Goal: Check status: Check status

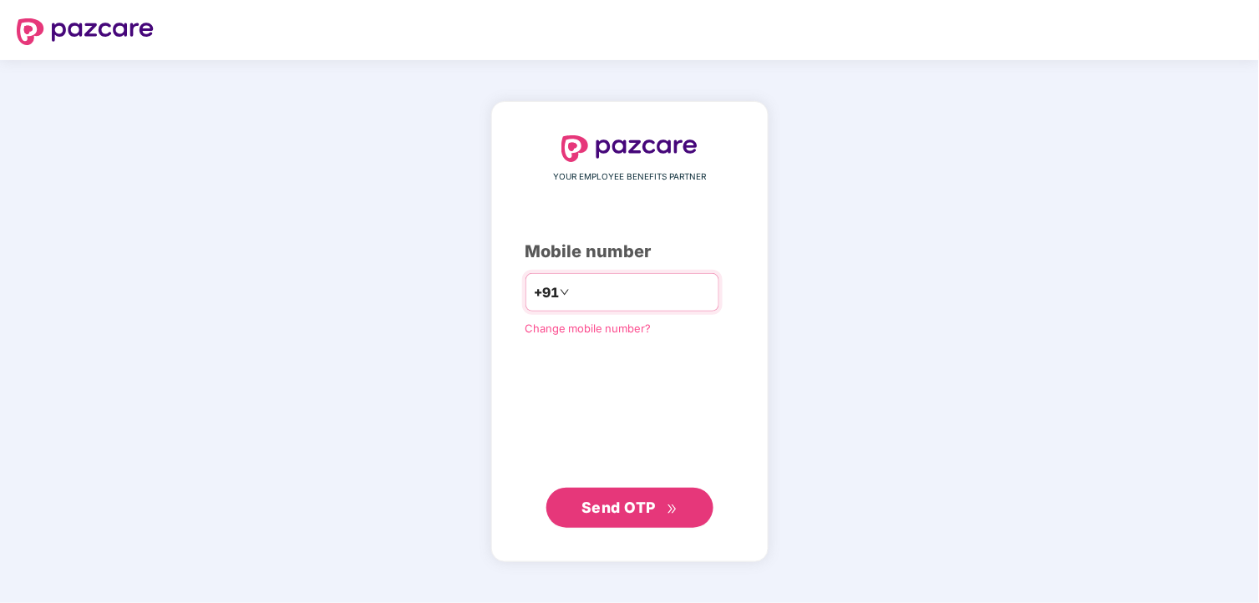
drag, startPoint x: 0, startPoint y: 0, endPoint x: 653, endPoint y: 293, distance: 715.4
click at [653, 293] on input "number" at bounding box center [641, 292] width 137 height 27
click at [573, 286] on input "**********" at bounding box center [641, 292] width 137 height 27
type input "**********"
click at [642, 485] on div "**********" at bounding box center [630, 331] width 209 height 393
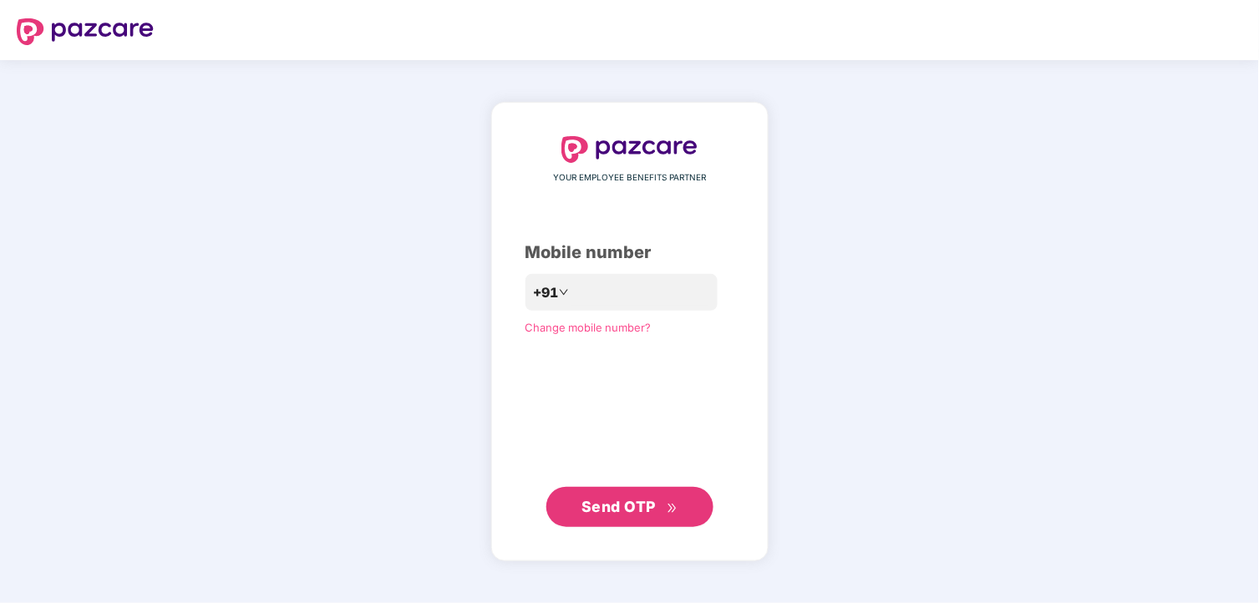
click at [643, 502] on span "Send OTP" at bounding box center [619, 507] width 74 height 18
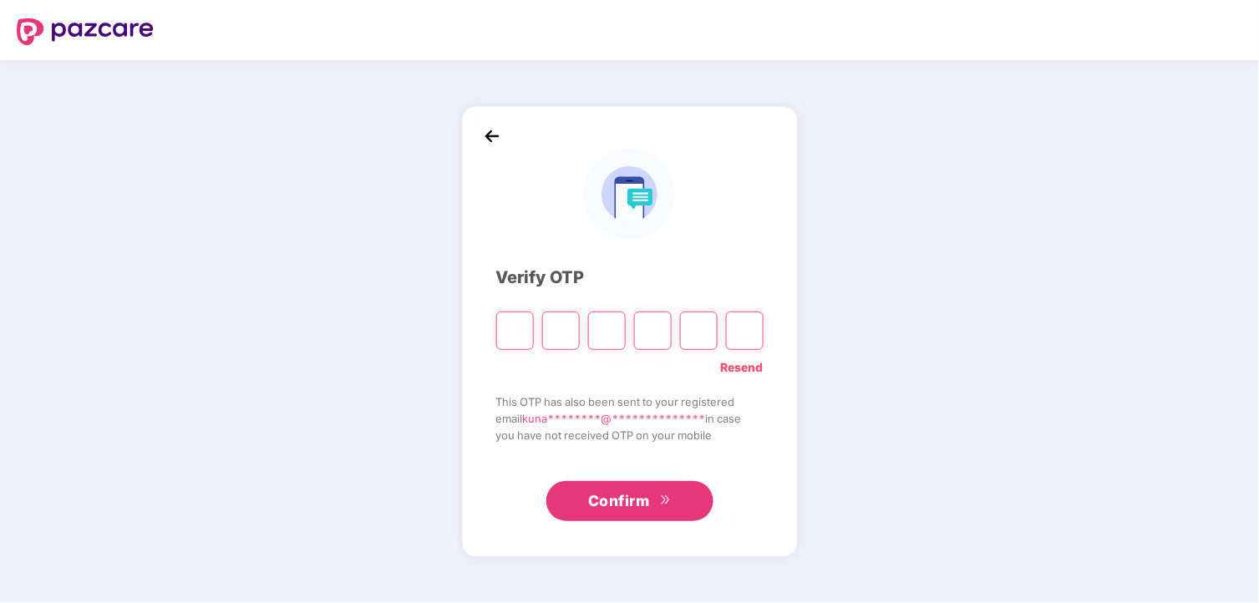
type input "*"
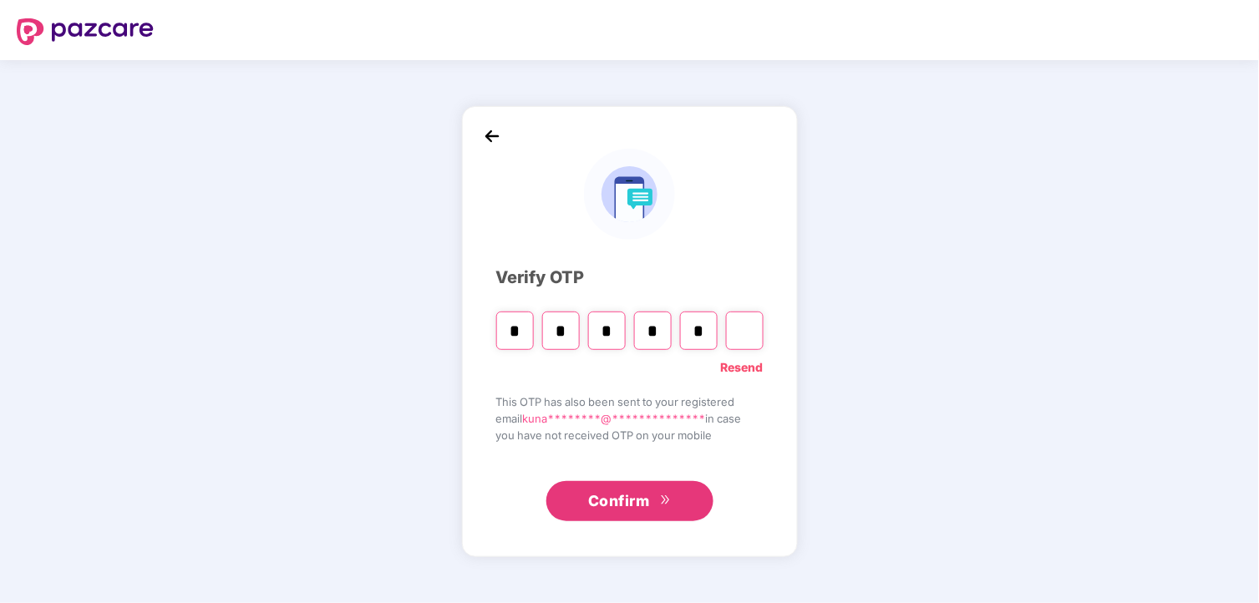
type input "*"
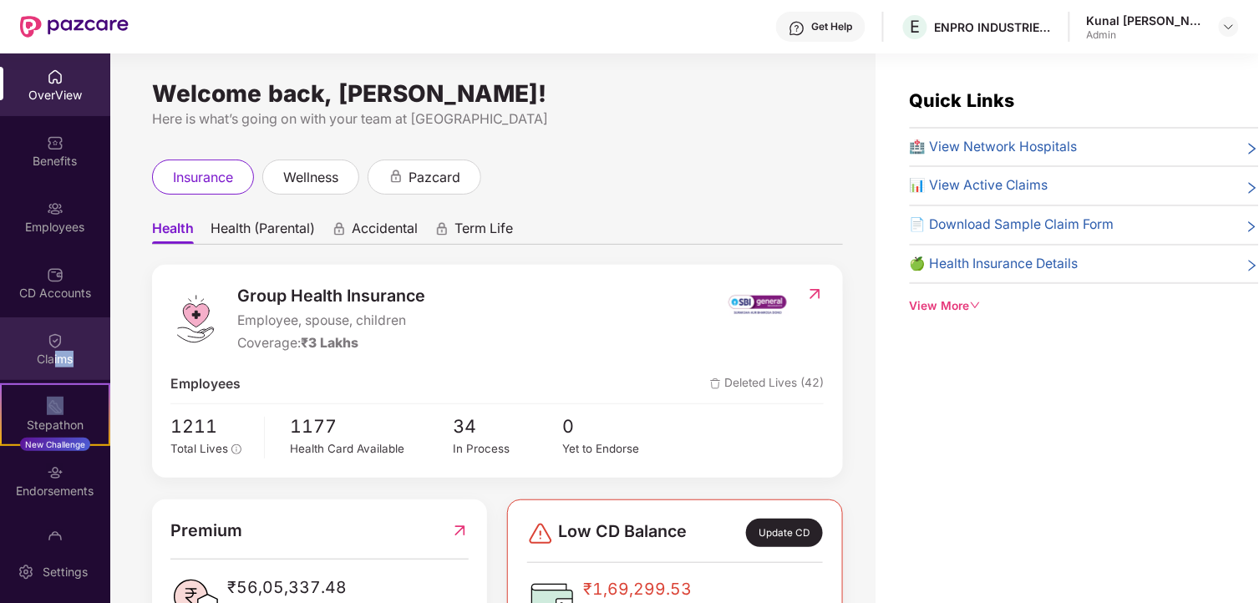
click at [51, 377] on div "OverView Benefits Employees CD Accounts Claims Stepathon New Challenge Endorsem…" at bounding box center [55, 296] width 110 height 487
drag, startPoint x: 51, startPoint y: 377, endPoint x: 57, endPoint y: 360, distance: 17.7
click at [57, 360] on div "Claims" at bounding box center [55, 359] width 110 height 17
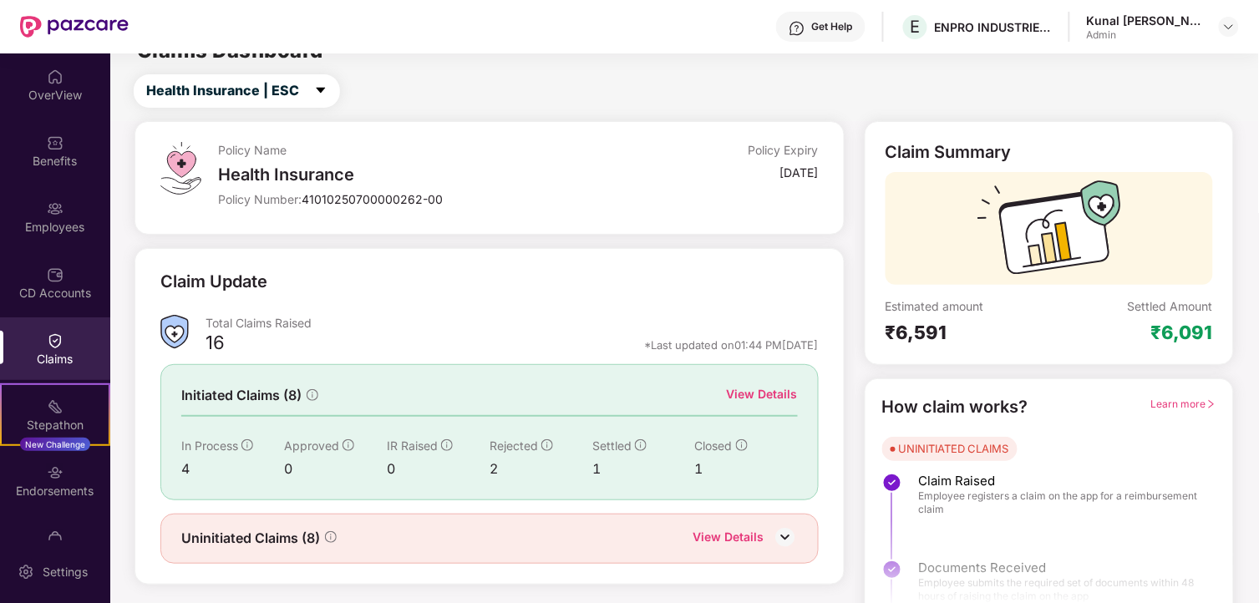
scroll to position [51, 0]
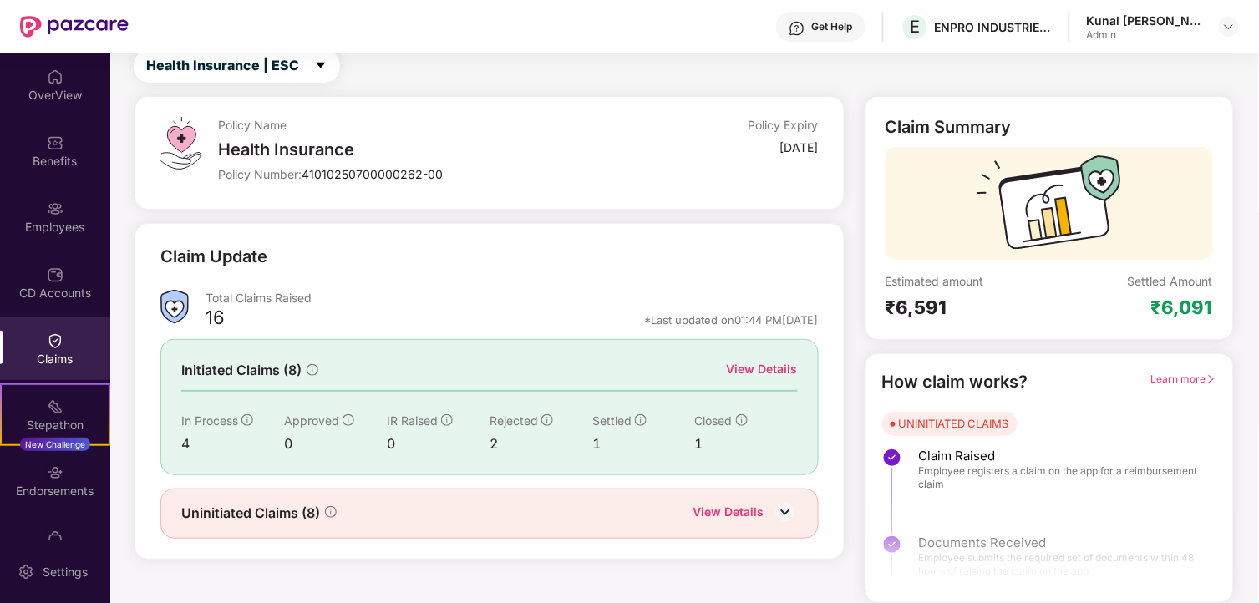
click at [789, 504] on img at bounding box center [785, 512] width 25 height 25
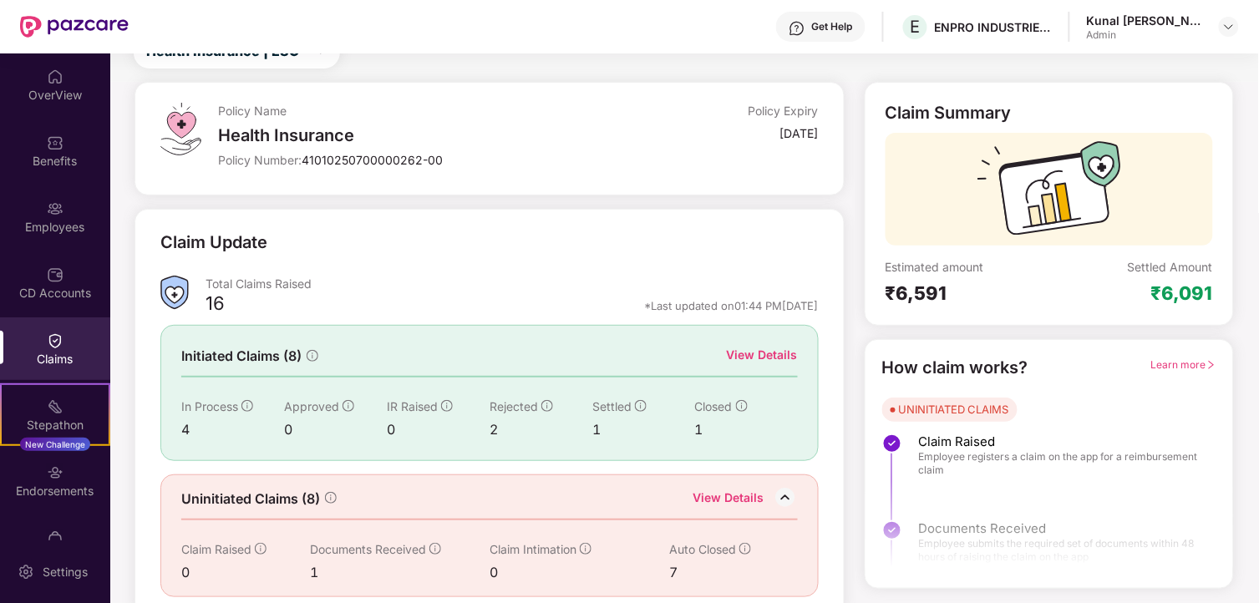
scroll to position [80, 0]
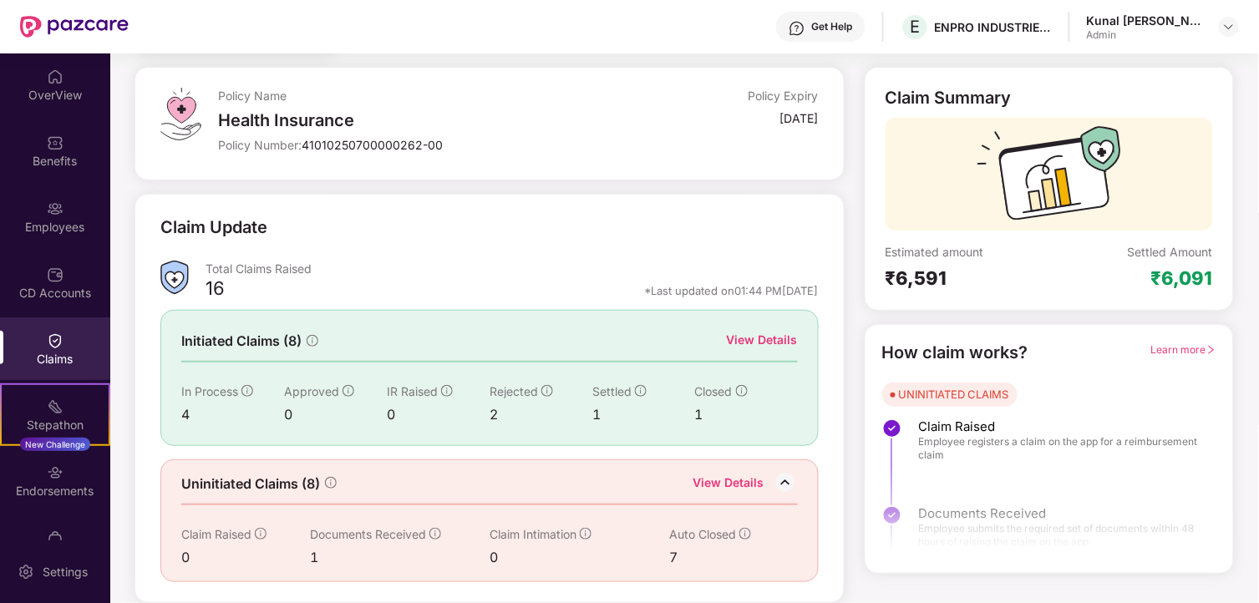
click at [759, 341] on div "View Details" at bounding box center [762, 340] width 71 height 18
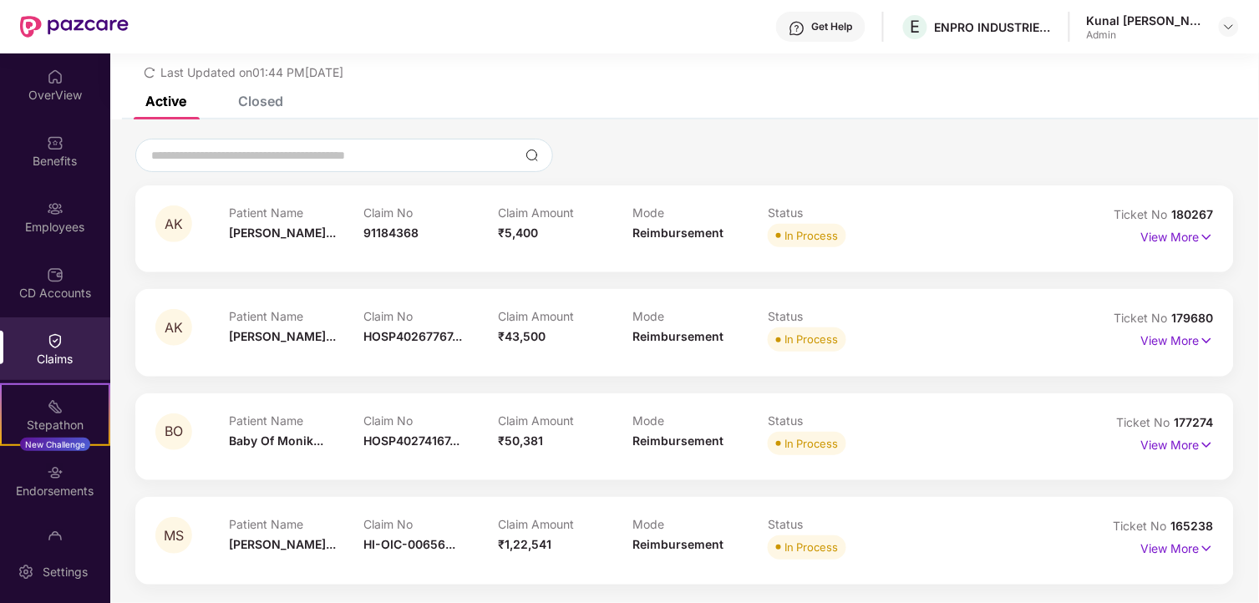
click at [262, 96] on div "Closed" at bounding box center [260, 101] width 45 height 17
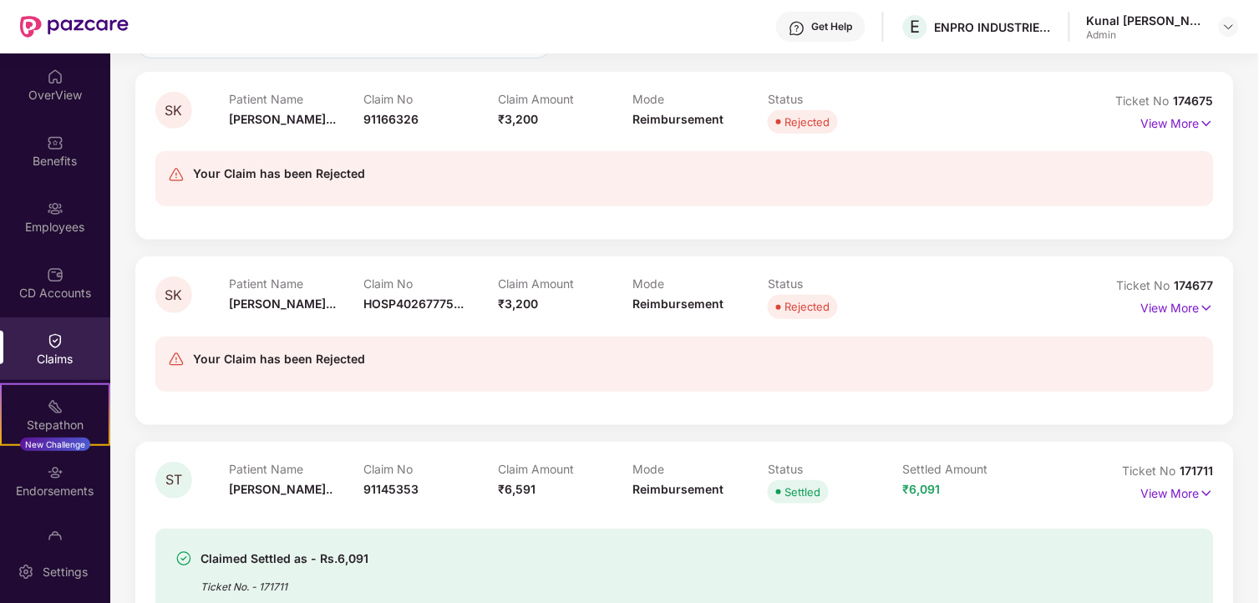
scroll to position [0, 0]
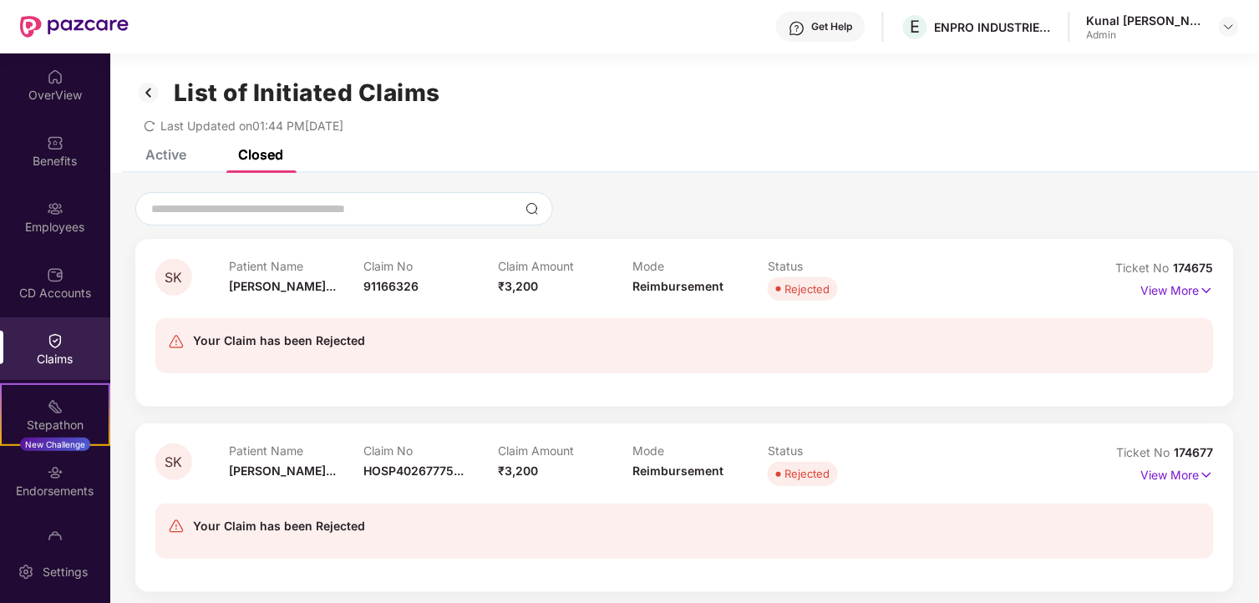
click at [155, 92] on img at bounding box center [148, 93] width 27 height 28
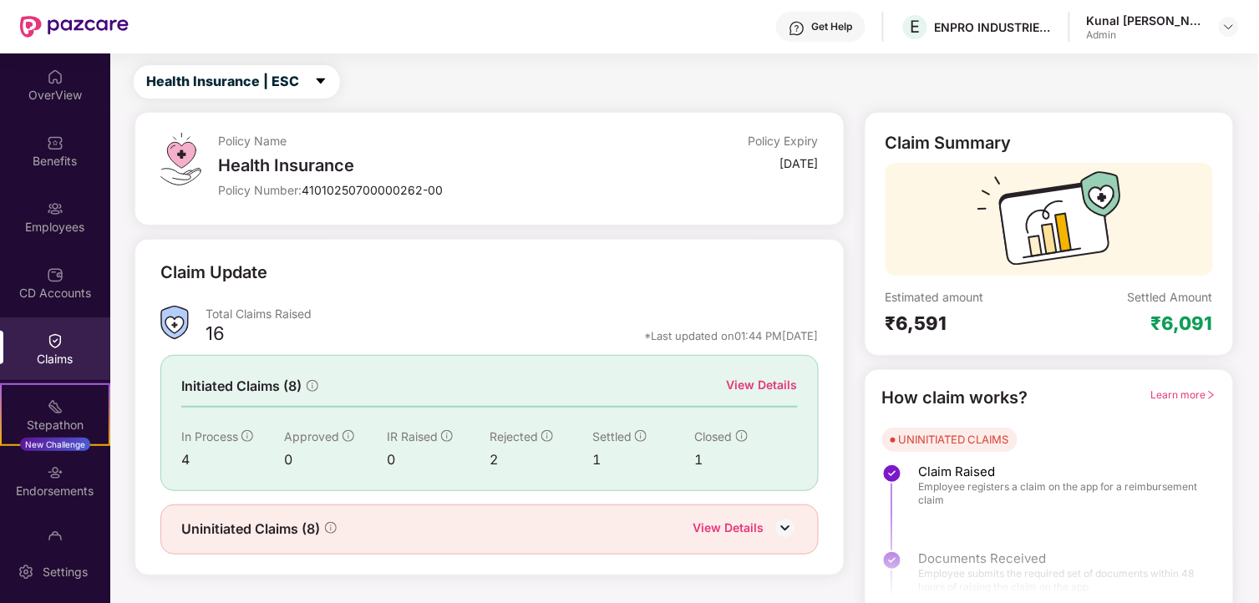
scroll to position [51, 0]
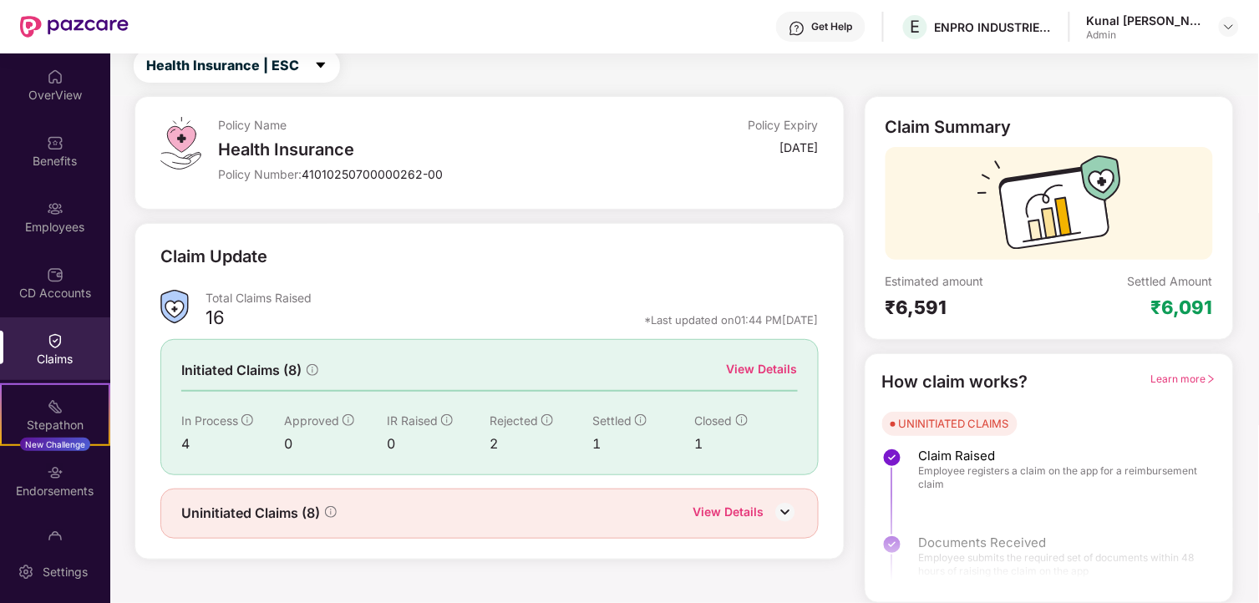
click at [439, 516] on div "Uninitiated Claims (8) View Details" at bounding box center [489, 514] width 617 height 22
click at [749, 510] on div "View Details" at bounding box center [728, 514] width 71 height 22
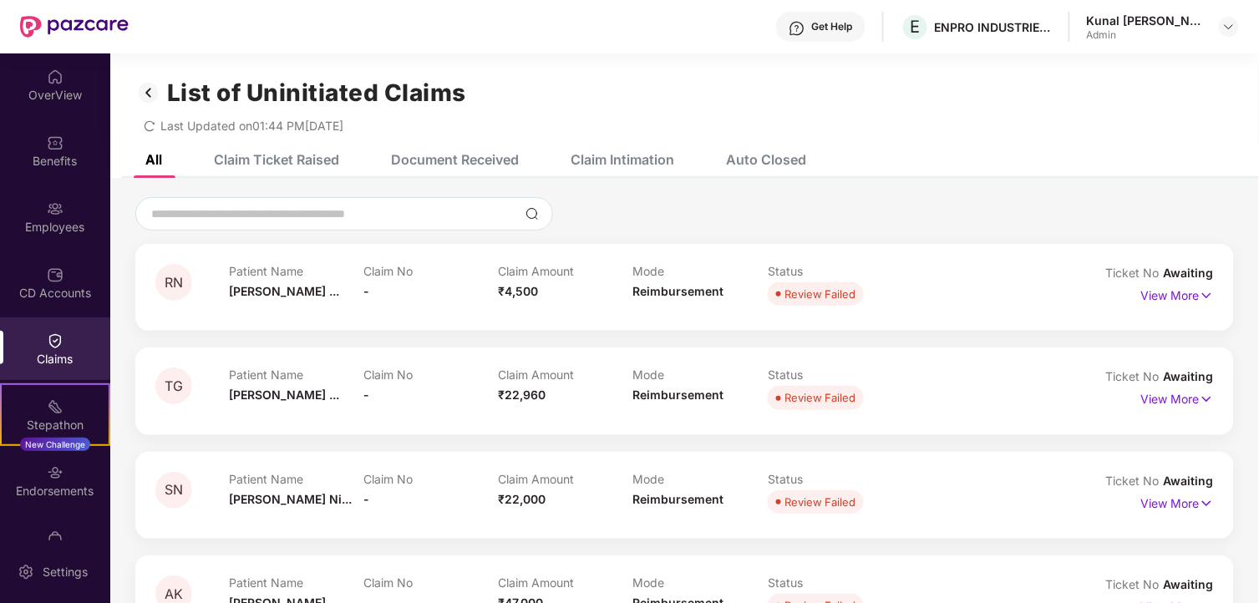
click at [277, 163] on div "Claim Ticket Raised" at bounding box center [276, 159] width 125 height 17
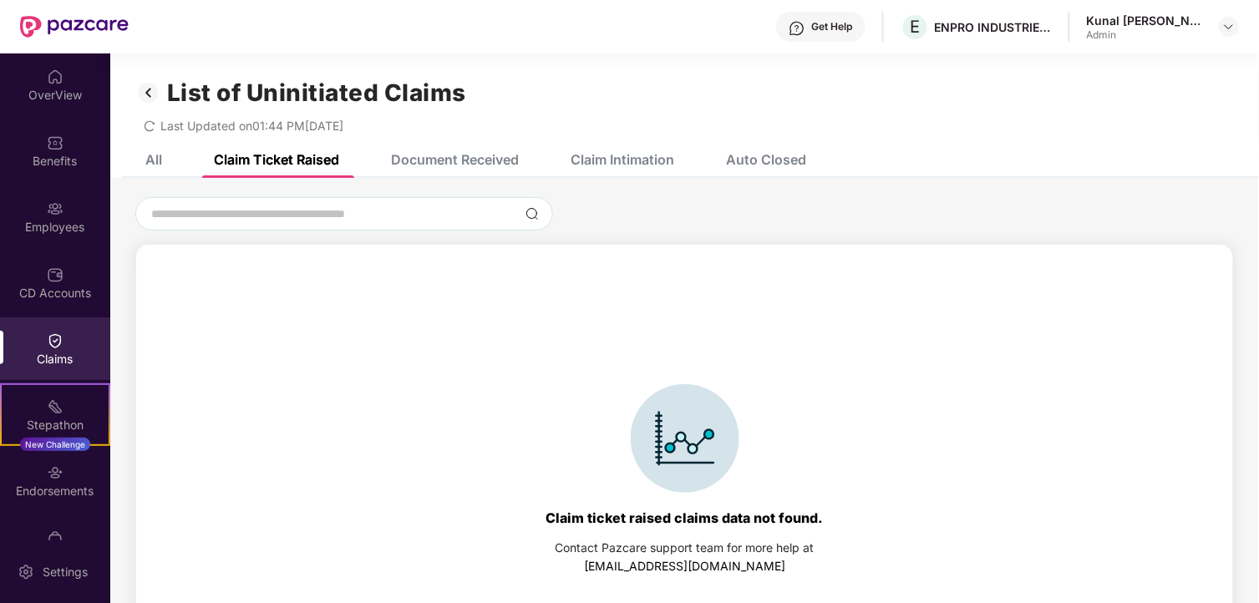
click at [414, 163] on div "Document Received" at bounding box center [455, 159] width 128 height 17
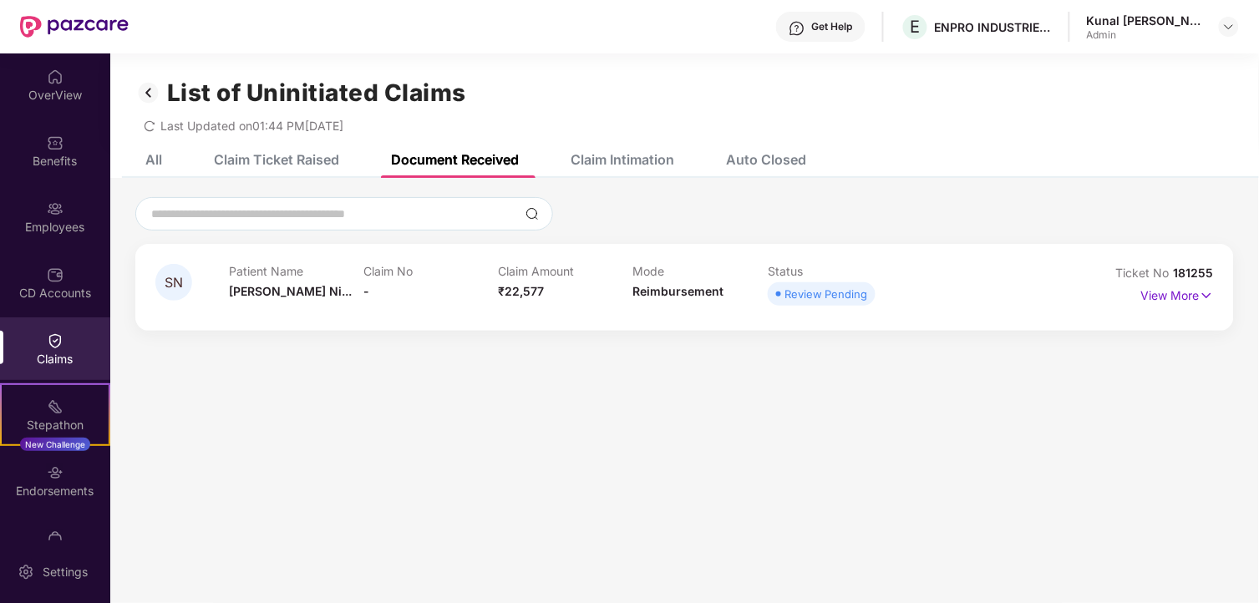
click at [591, 162] on div "Claim Intimation" at bounding box center [623, 159] width 104 height 17
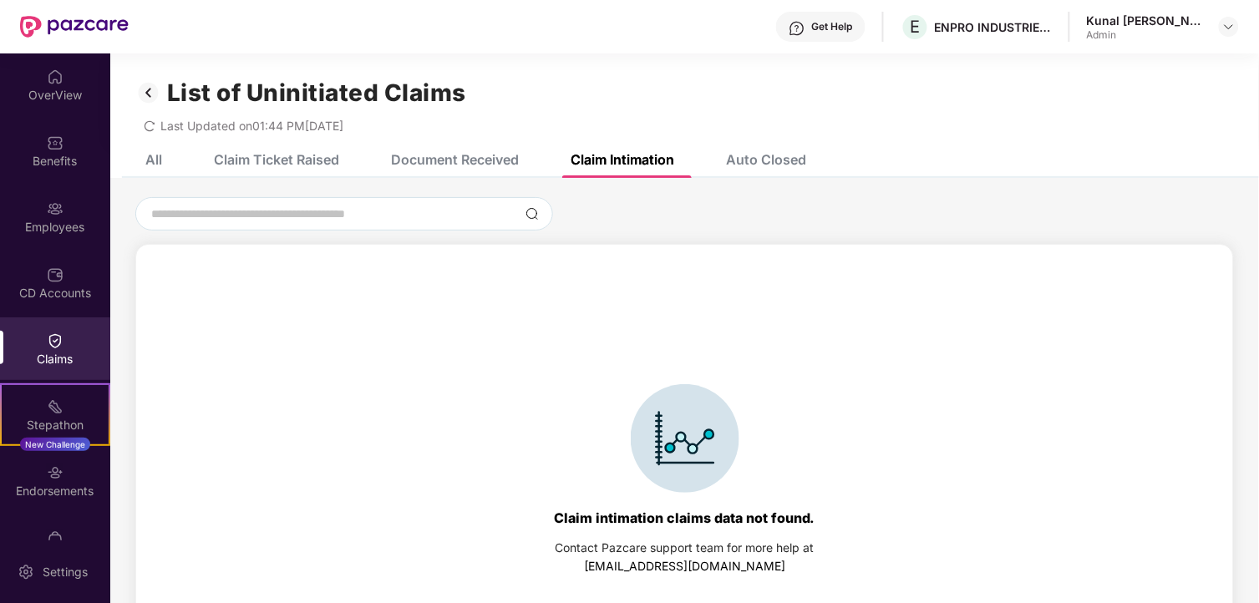
click at [737, 148] on div "Auto Closed" at bounding box center [753, 159] width 105 height 37
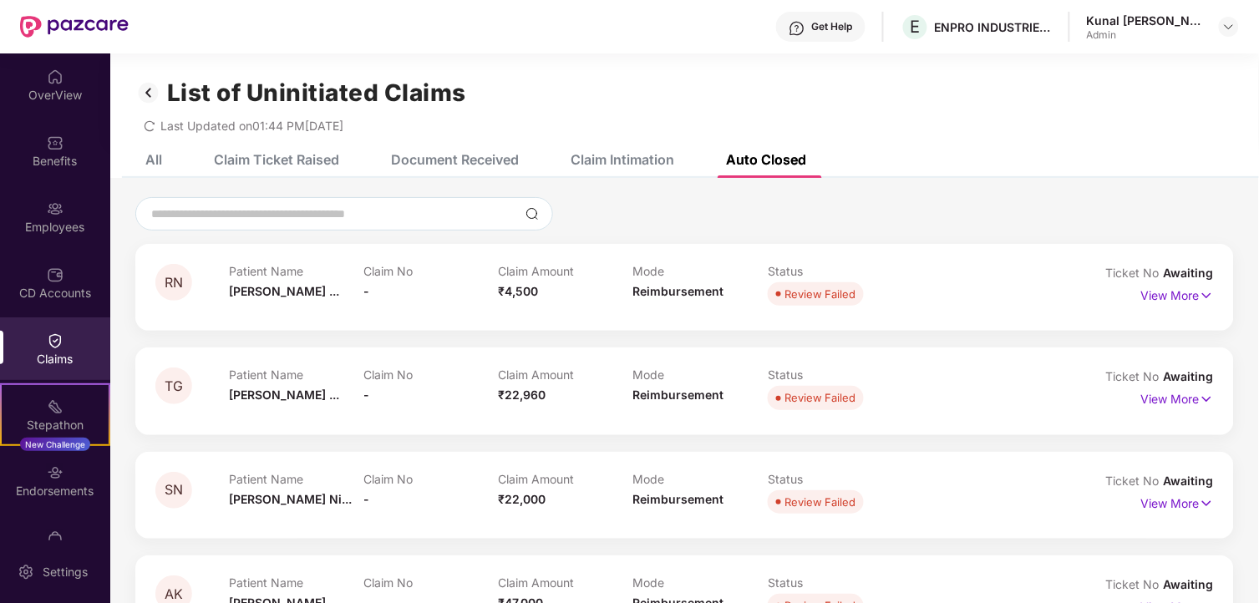
click at [148, 97] on img at bounding box center [148, 93] width 27 height 28
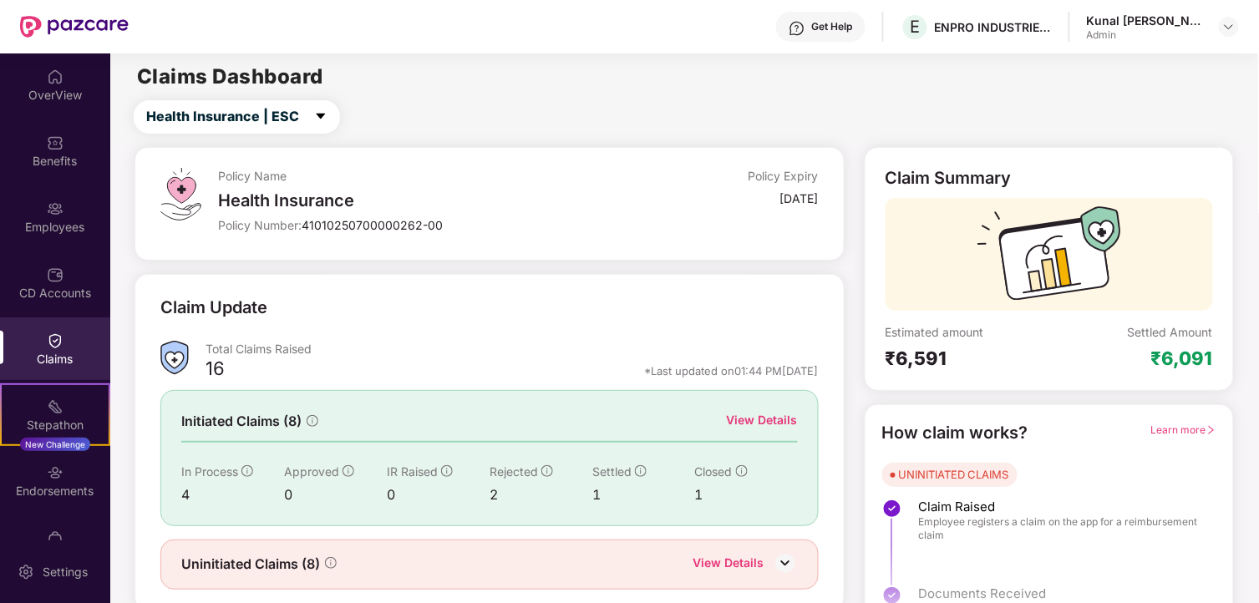
scroll to position [51, 0]
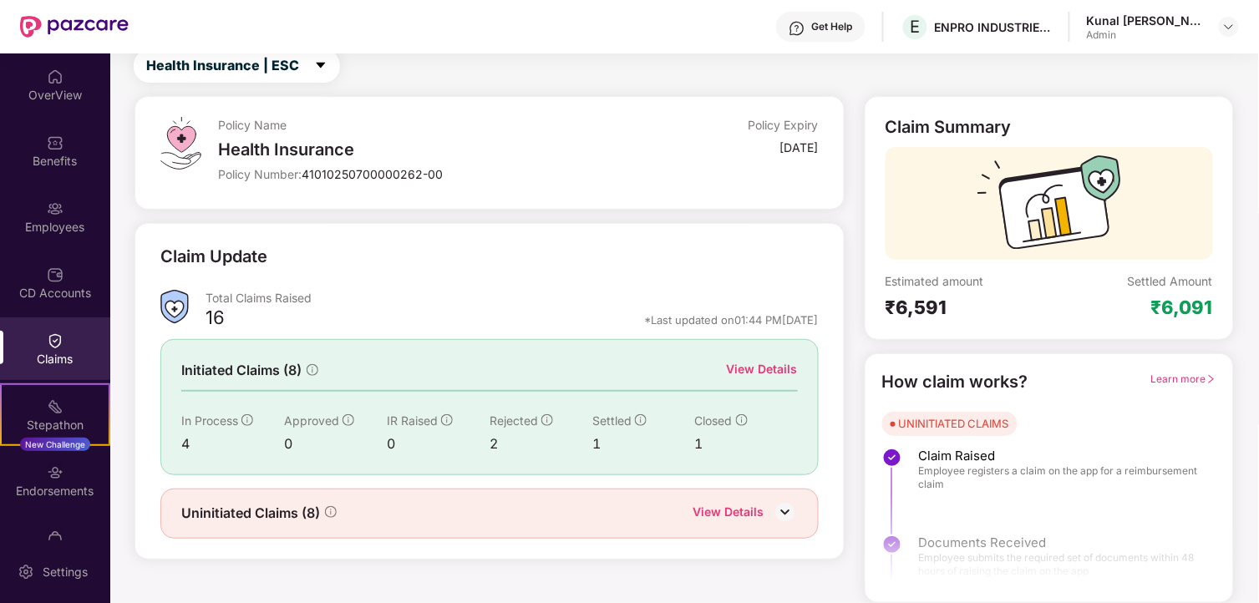
click at [755, 368] on div "View Details" at bounding box center [762, 369] width 71 height 18
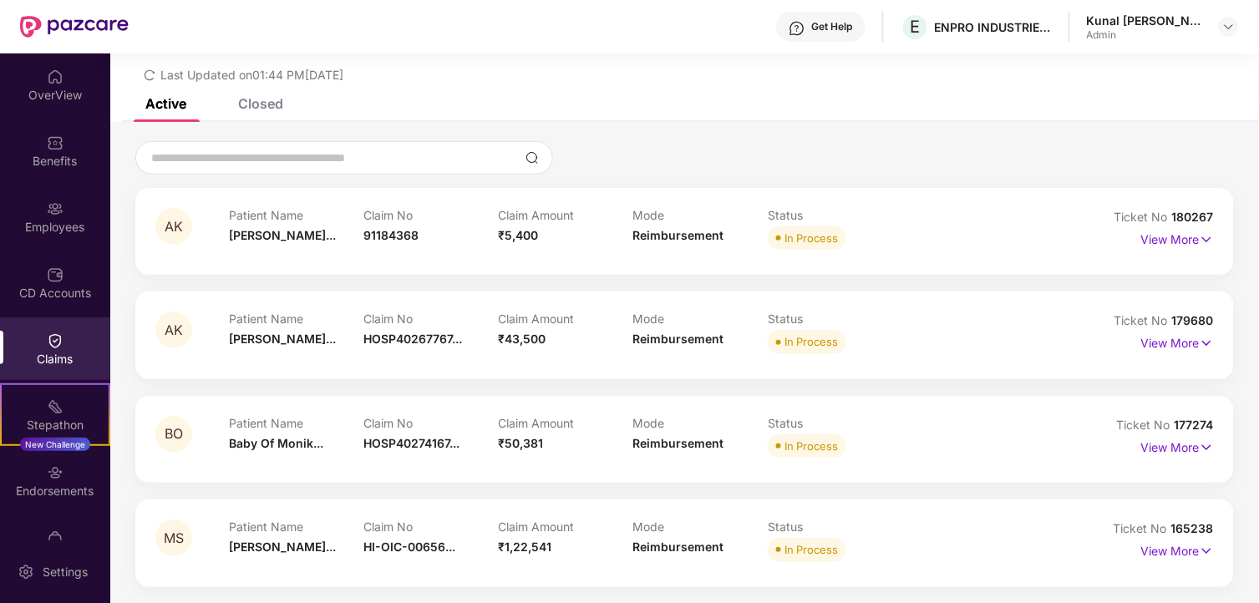
click at [264, 103] on div "Closed" at bounding box center [260, 103] width 45 height 17
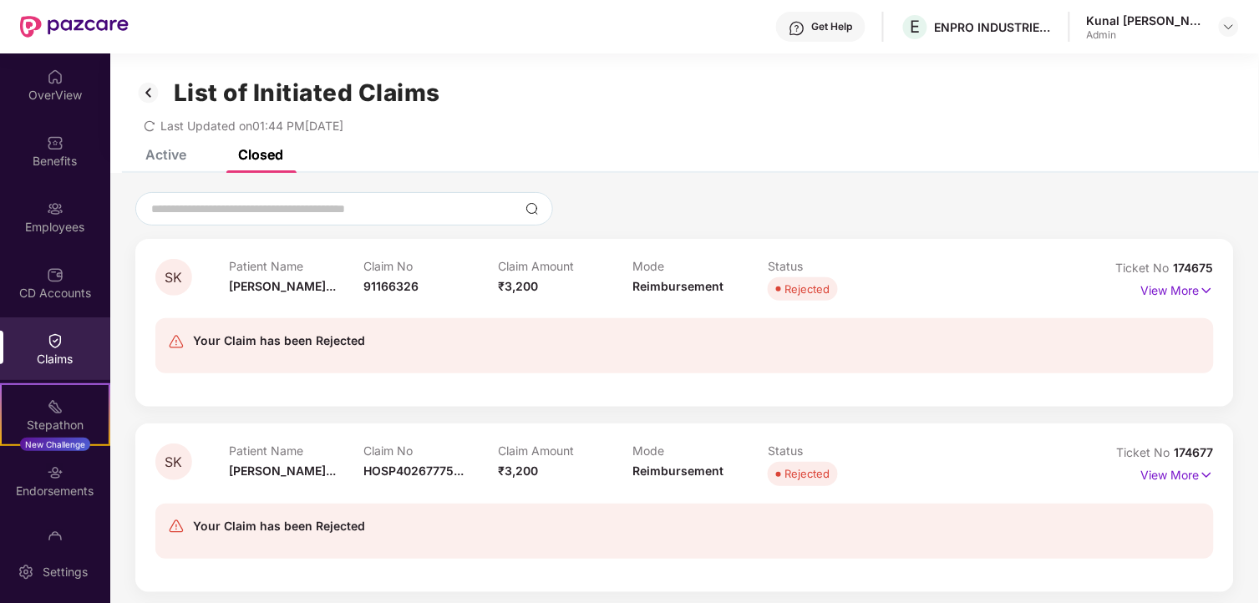
click at [168, 147] on div "List of Initiated Claims Last Updated on 01:44 PM[DATE]" at bounding box center [684, 101] width 1149 height 96
click at [172, 164] on div "Active" at bounding box center [153, 154] width 66 height 37
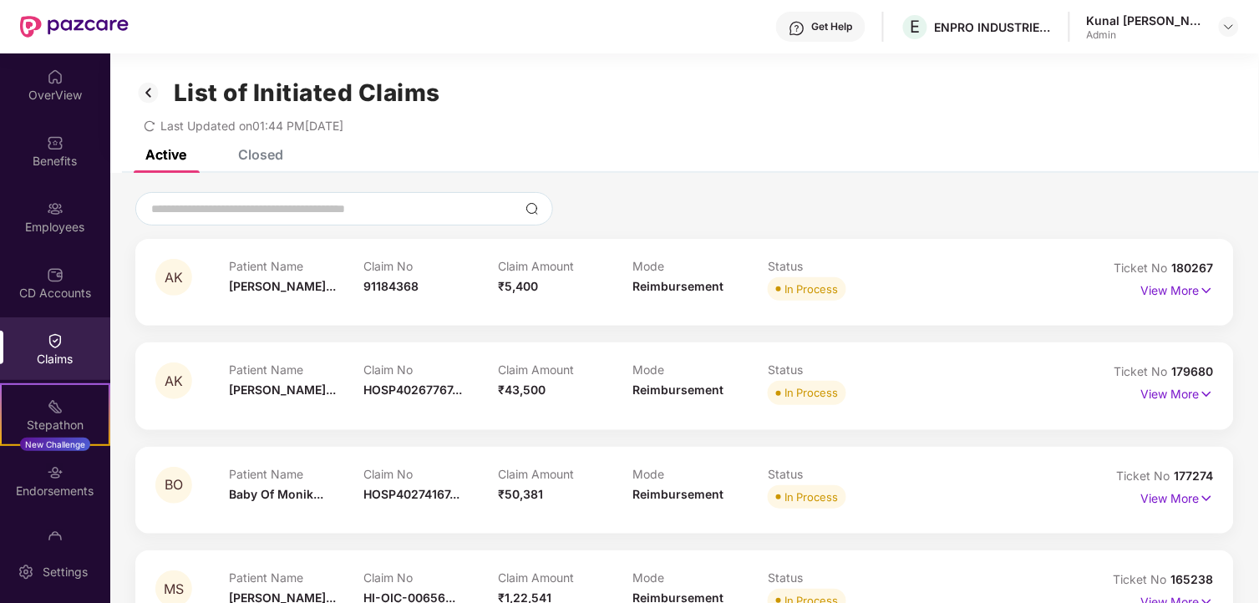
click at [149, 89] on img at bounding box center [148, 93] width 27 height 28
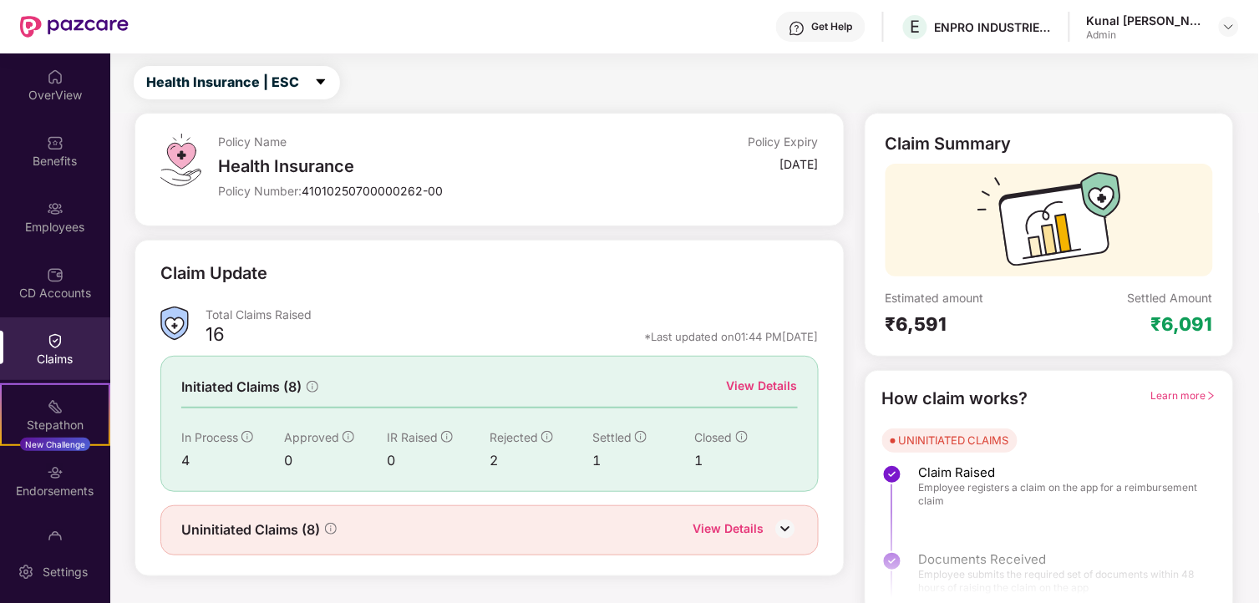
scroll to position [51, 0]
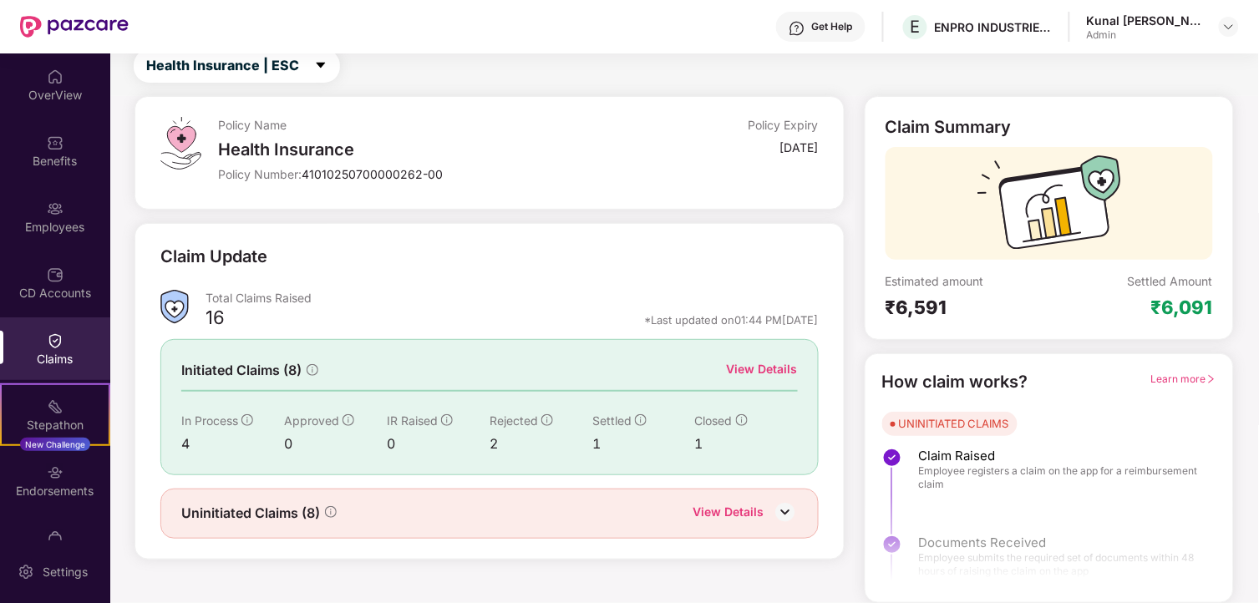
click at [541, 521] on div "Uninitiated Claims (8) View Details" at bounding box center [489, 514] width 617 height 22
click at [744, 506] on div "View Details" at bounding box center [728, 514] width 71 height 22
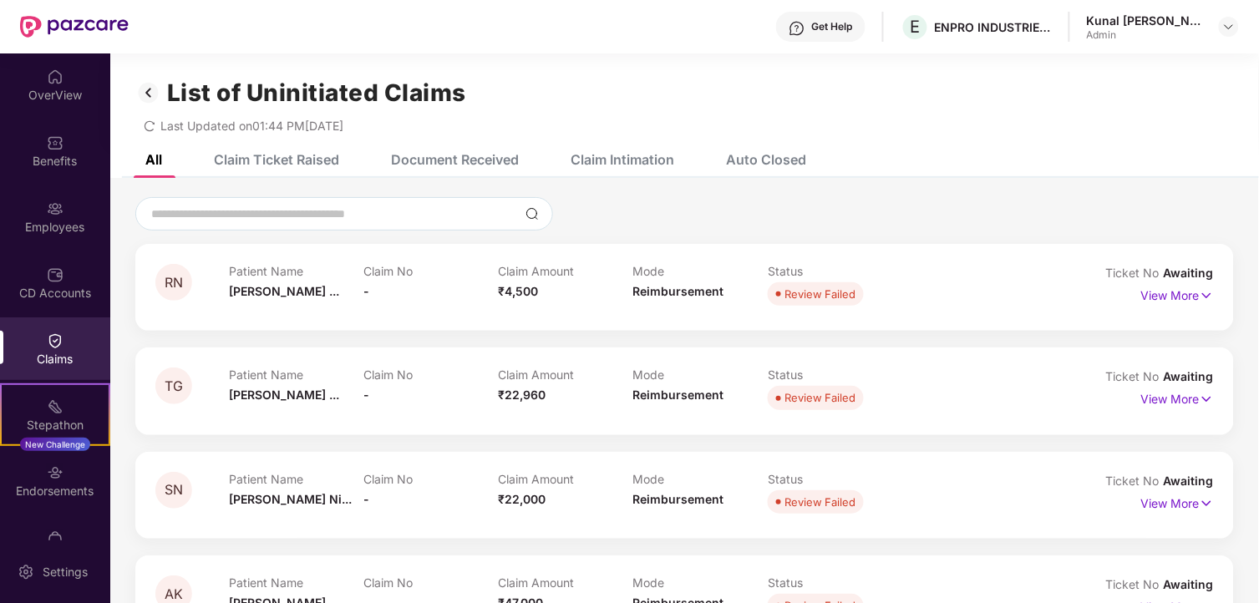
click at [755, 154] on div "Auto Closed" at bounding box center [766, 159] width 80 height 17
click at [660, 157] on div "Claim Intimation" at bounding box center [623, 159] width 104 height 17
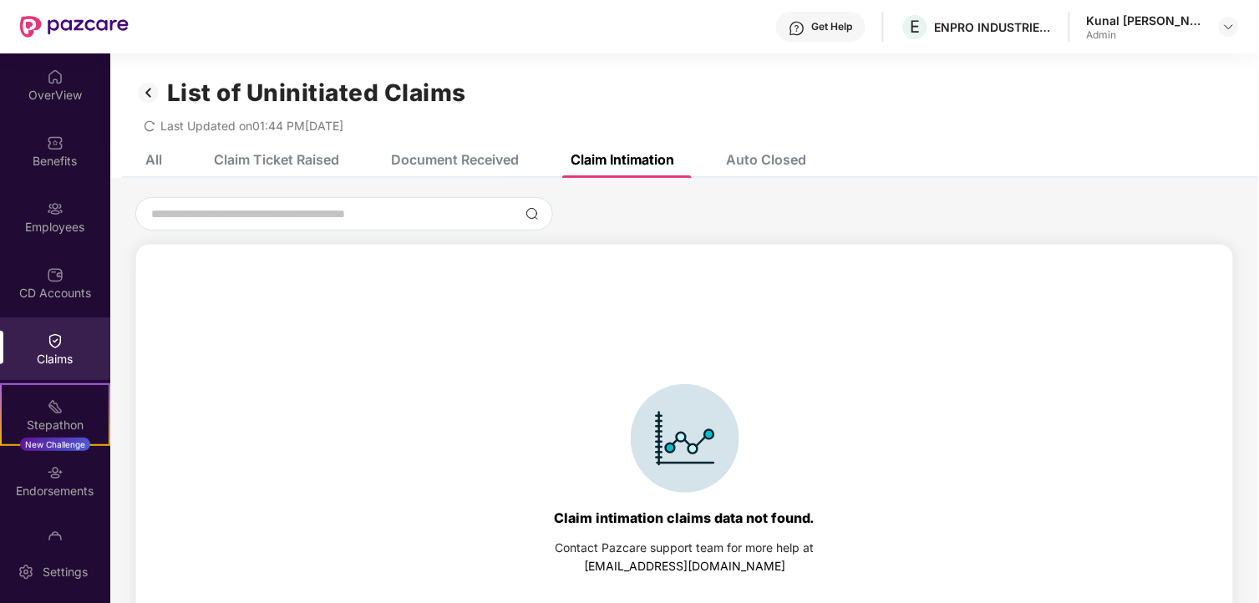
click at [486, 165] on div "Document Received" at bounding box center [455, 159] width 128 height 17
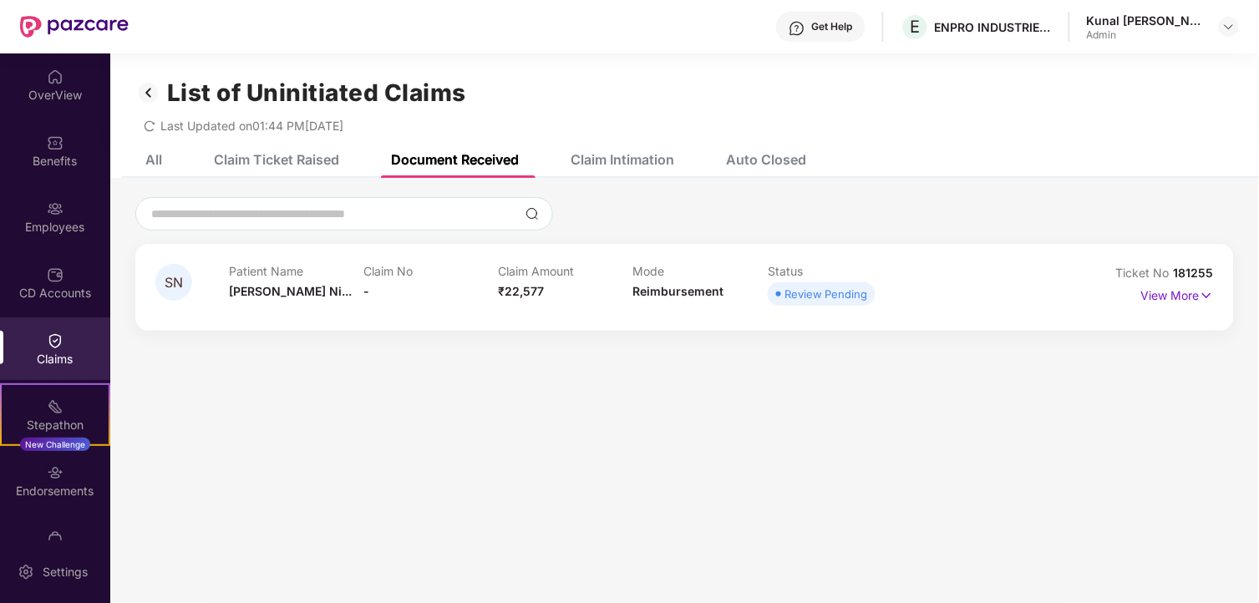
click at [295, 160] on div "Claim Ticket Raised" at bounding box center [276, 159] width 125 height 17
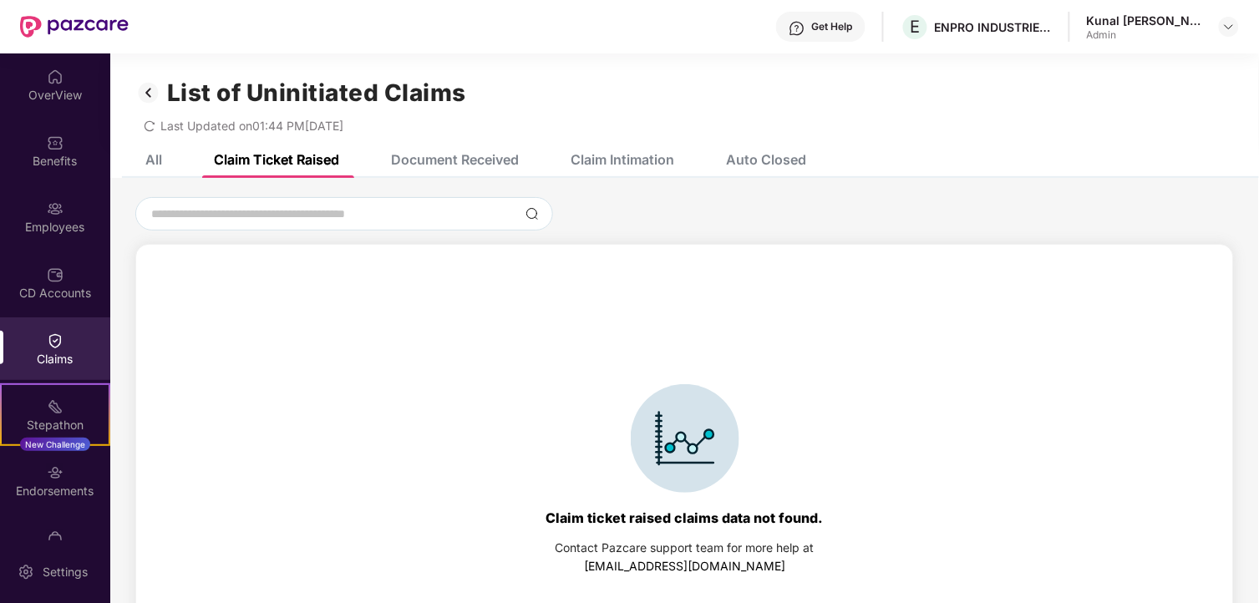
click at [170, 152] on div "All Claim Ticket Raised Document Received Claim Intimation Auto Closed" at bounding box center [463, 159] width 686 height 37
click at [168, 152] on div "All Claim Ticket Raised Document Received Claim Intimation Auto Closed" at bounding box center [463, 159] width 686 height 37
click at [164, 155] on div "All Claim Ticket Raised Document Received Claim Intimation Auto Closed" at bounding box center [463, 159] width 686 height 37
click at [160, 163] on div "All" at bounding box center [153, 159] width 17 height 17
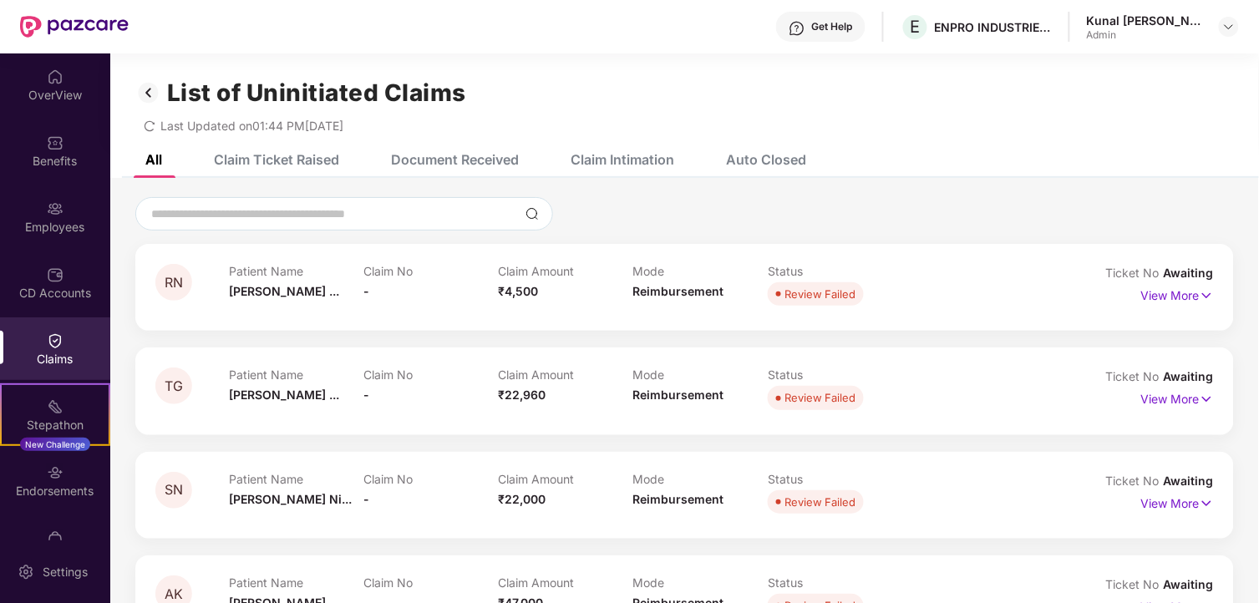
click at [33, 352] on div "Claims" at bounding box center [55, 359] width 110 height 17
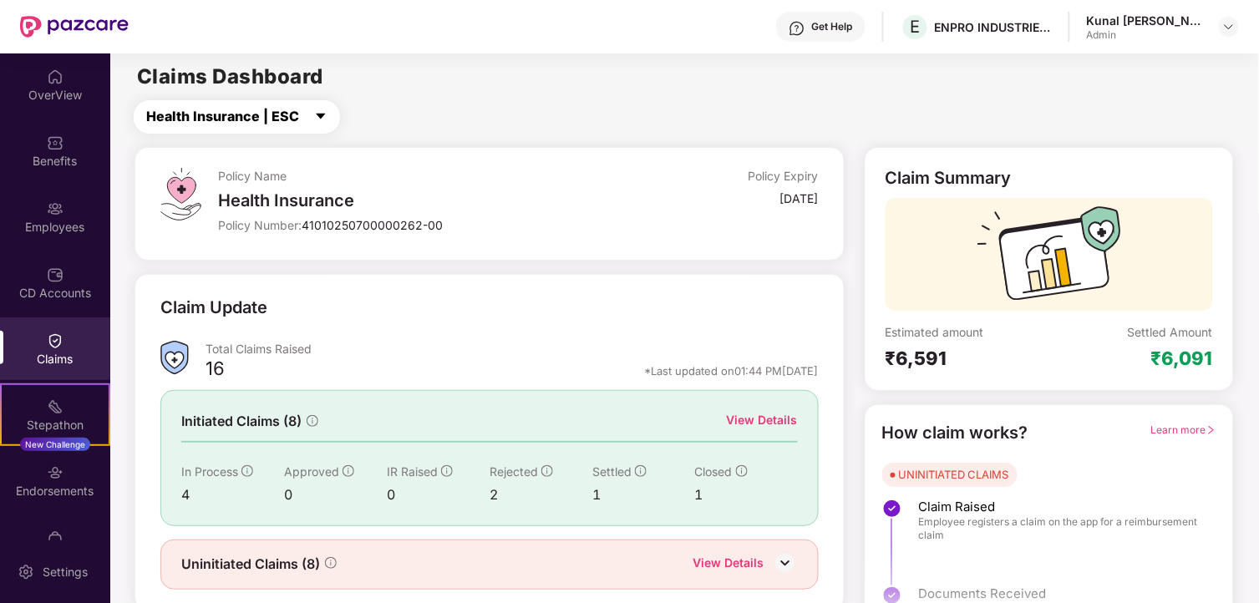
click at [307, 122] on button "Health Insurance | ESC" at bounding box center [237, 116] width 206 height 33
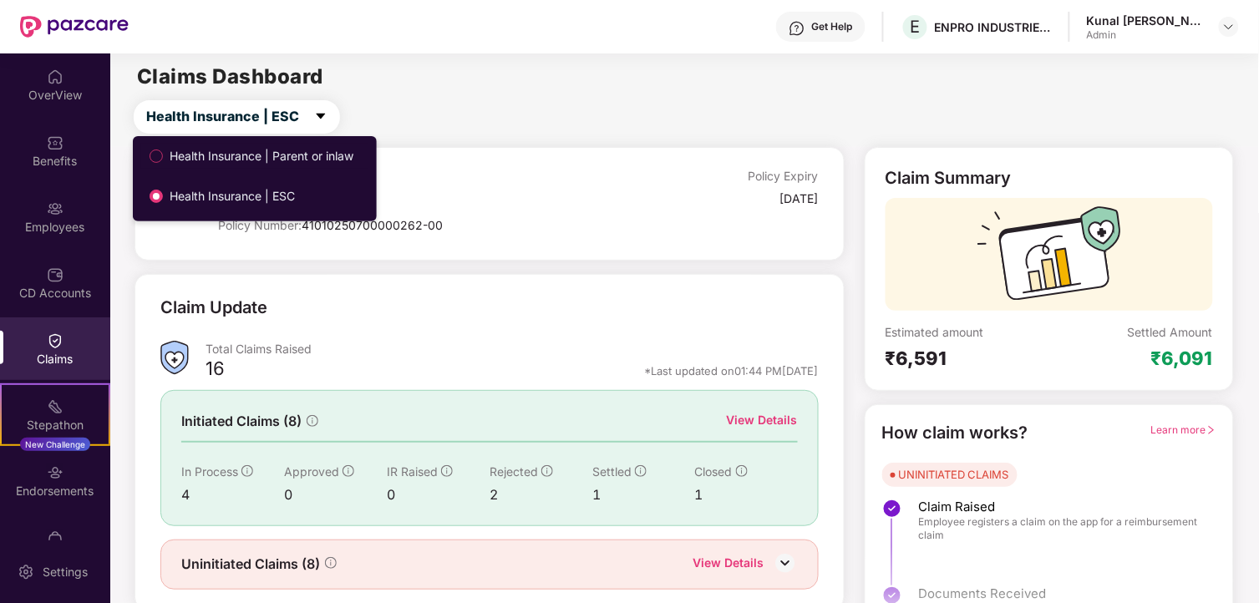
click at [263, 160] on span "Health Insurance | Parent or inlaw" at bounding box center [261, 156] width 197 height 18
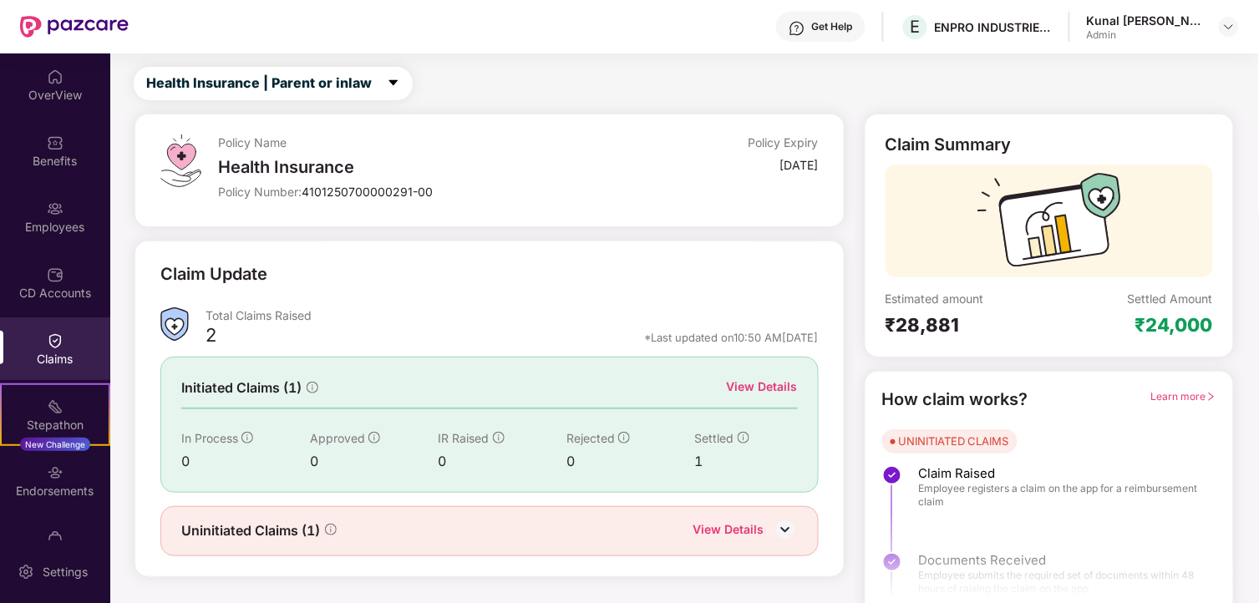
scroll to position [51, 0]
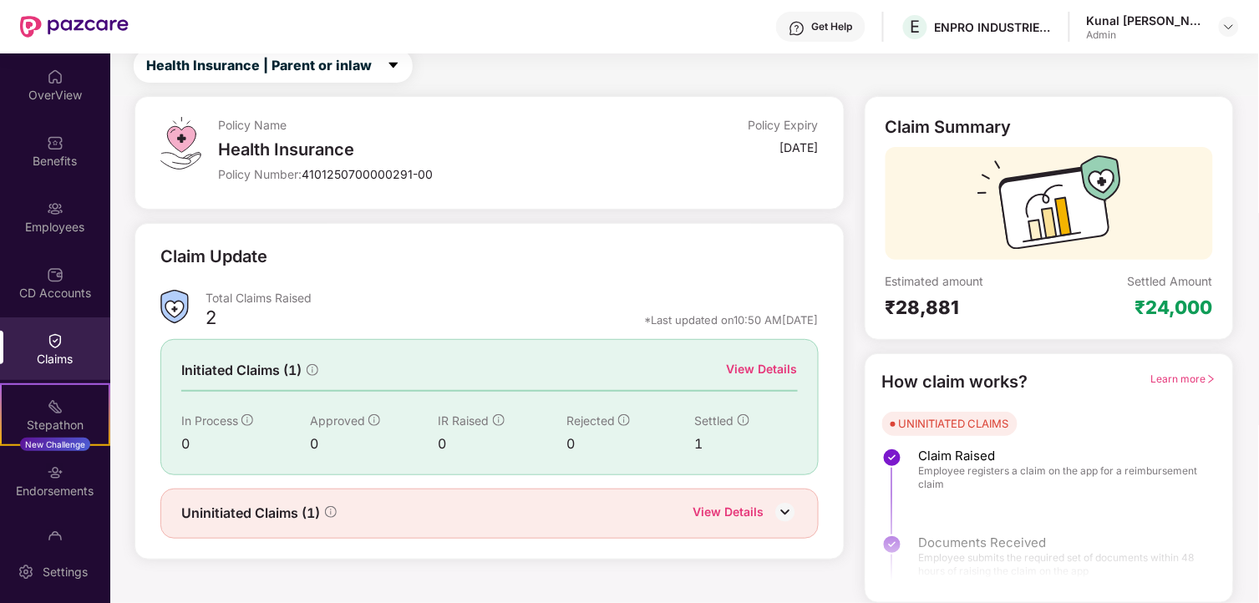
click at [787, 364] on div "View Details" at bounding box center [762, 369] width 71 height 18
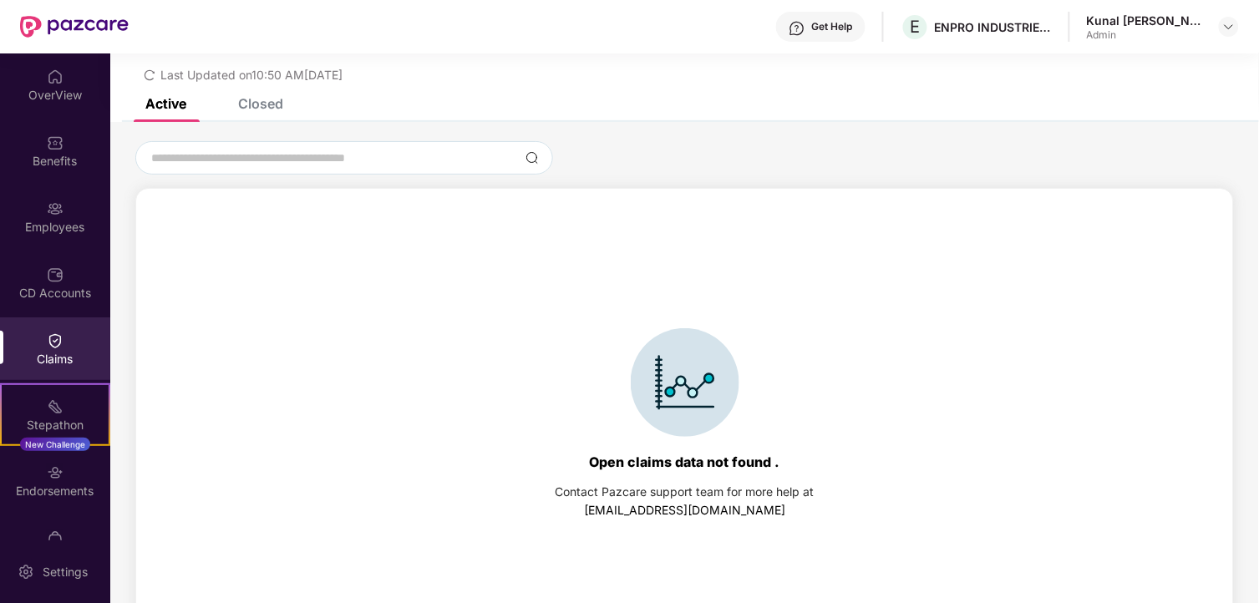
click at [270, 100] on div "Closed" at bounding box center [260, 103] width 45 height 17
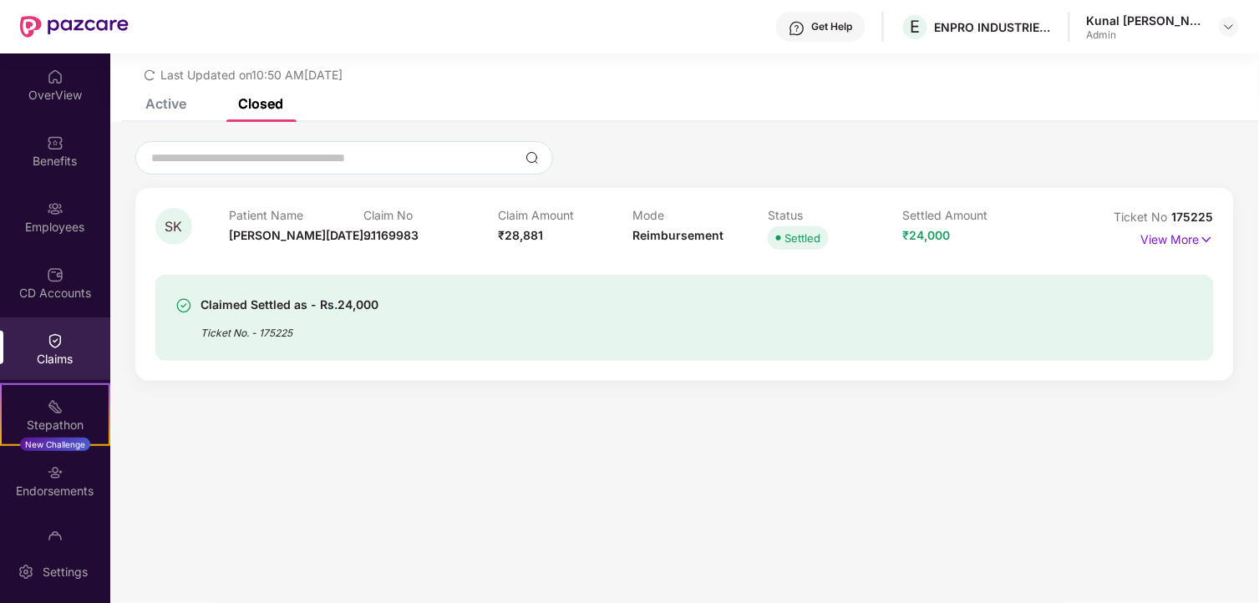
click at [181, 101] on div "Active" at bounding box center [165, 103] width 41 height 17
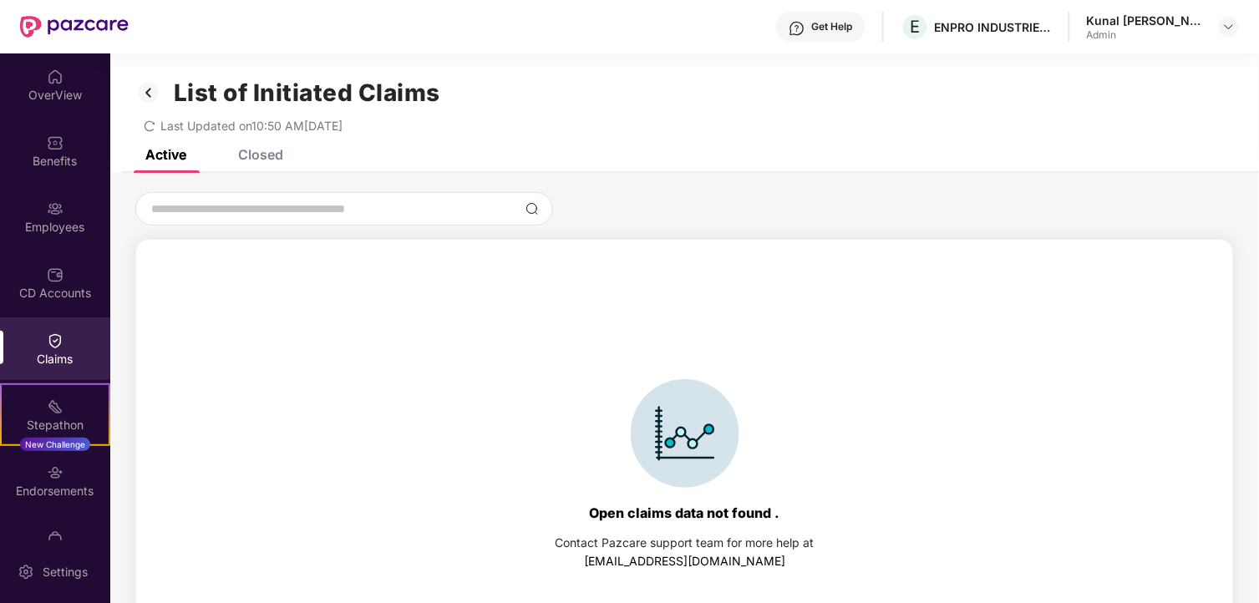
click at [153, 89] on img at bounding box center [148, 93] width 27 height 28
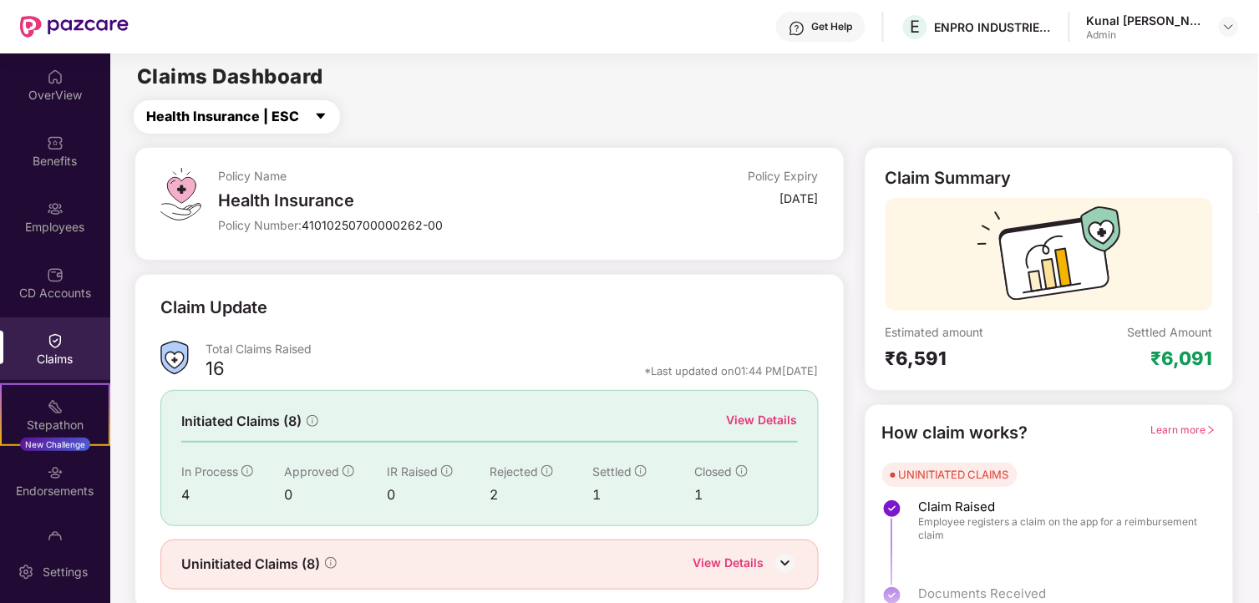
click at [292, 113] on span "Health Insurance | ESC" at bounding box center [222, 116] width 153 height 21
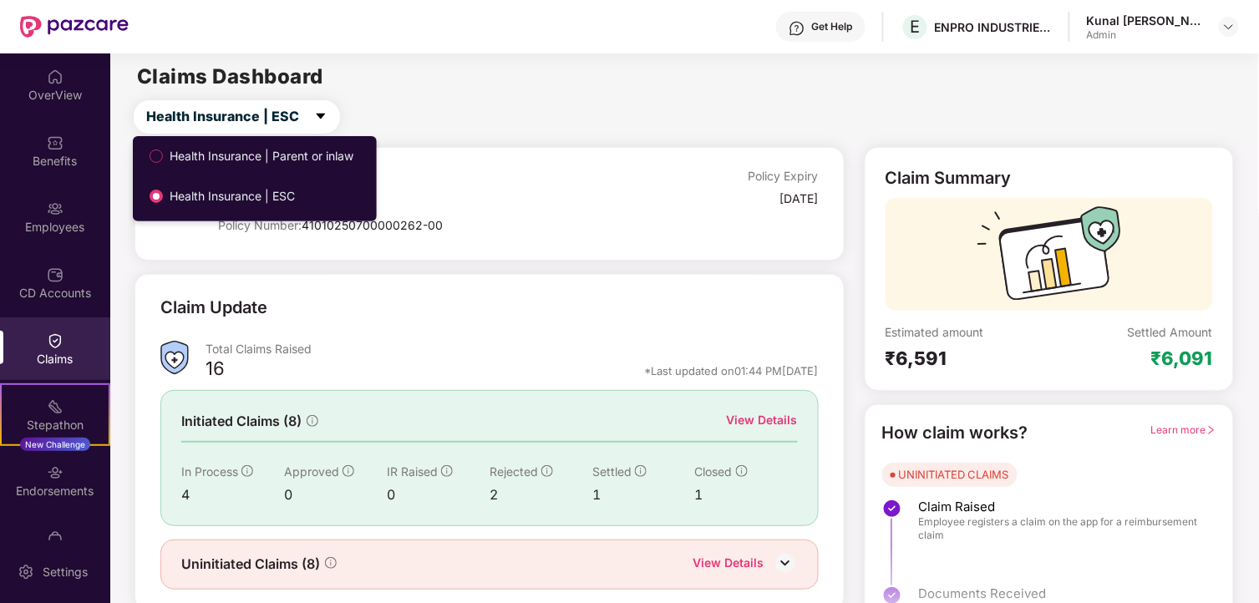
click at [274, 161] on span "Health Insurance | Parent or inlaw" at bounding box center [261, 156] width 197 height 18
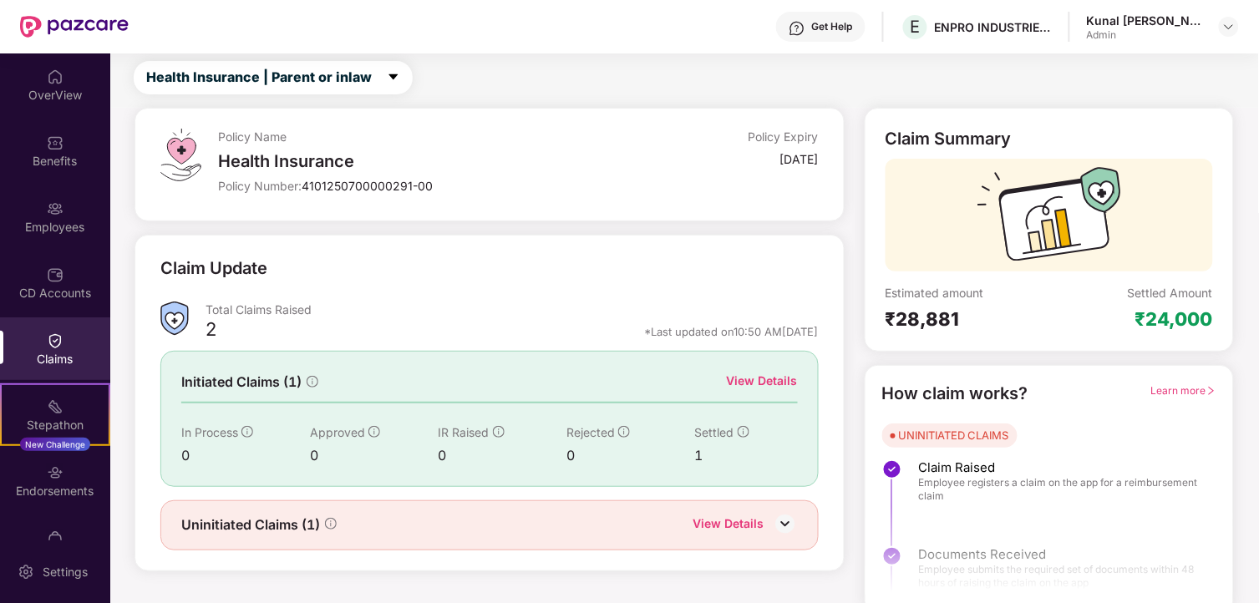
scroll to position [51, 0]
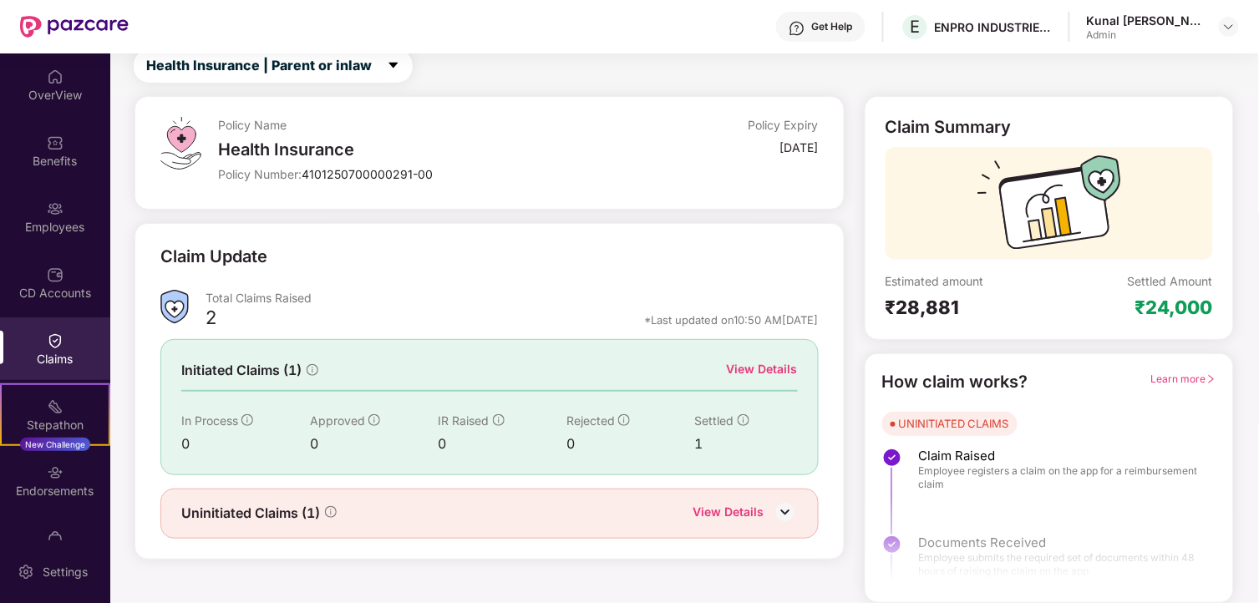
click at [755, 510] on div "View Details" at bounding box center [728, 514] width 71 height 22
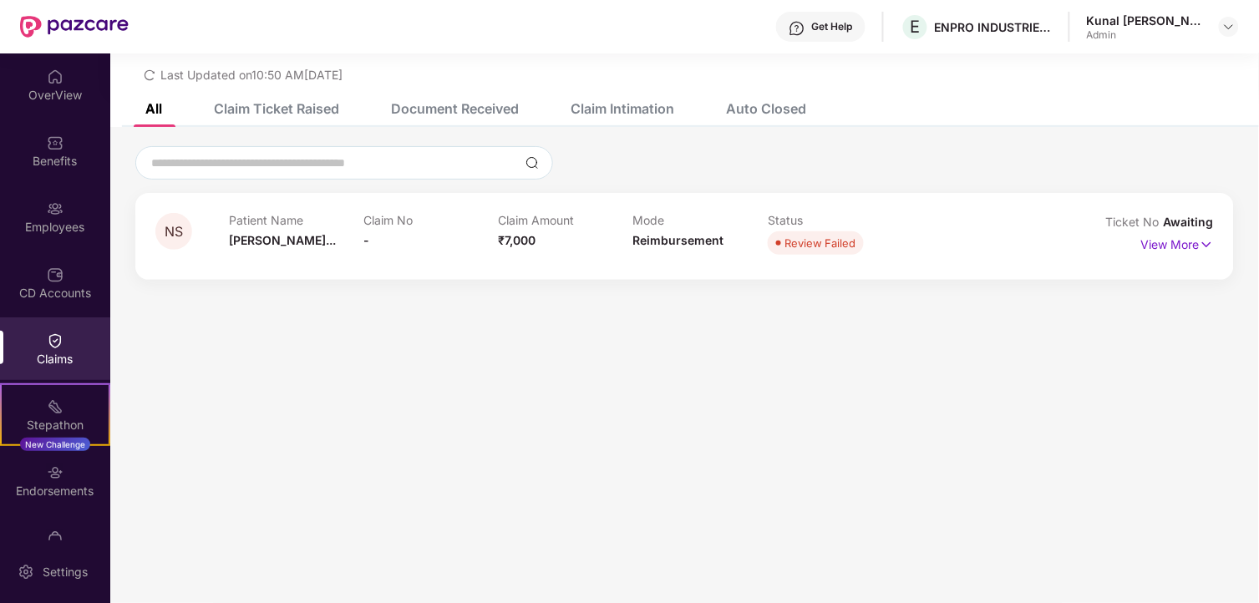
click at [771, 100] on div "Auto Closed" at bounding box center [766, 108] width 80 height 17
click at [177, 109] on div "All Claim Ticket Raised Document Received Claim Intimation Auto Closed" at bounding box center [463, 108] width 686 height 37
click at [159, 107] on div "All" at bounding box center [153, 108] width 17 height 17
click at [64, 343] on div "Claims" at bounding box center [55, 348] width 110 height 63
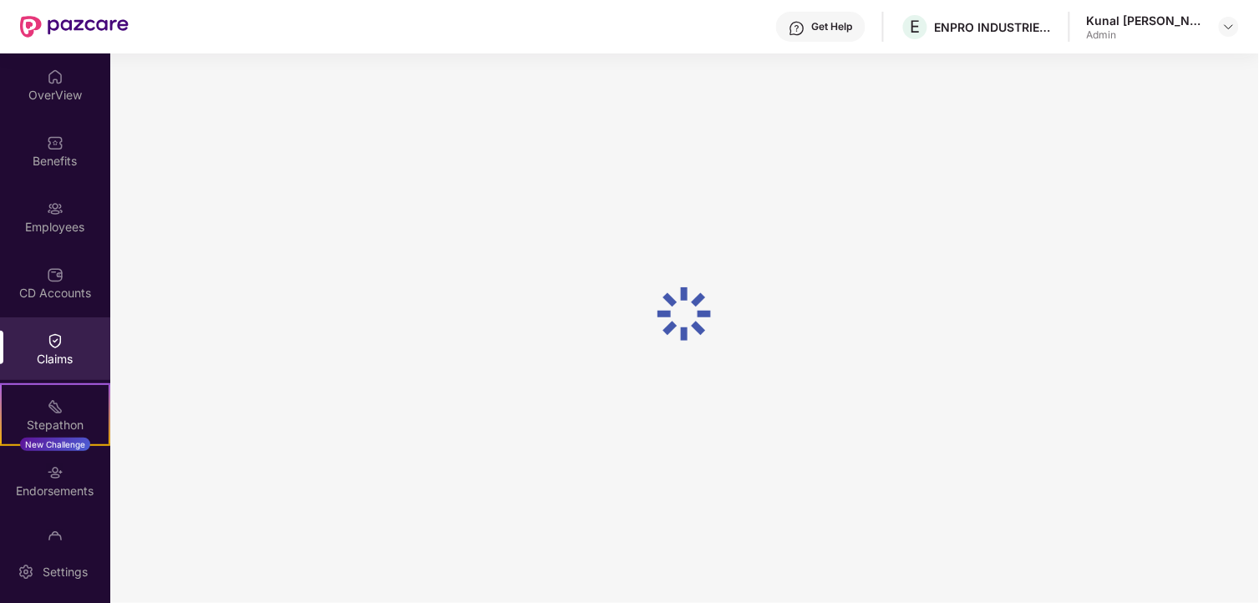
scroll to position [51, 0]
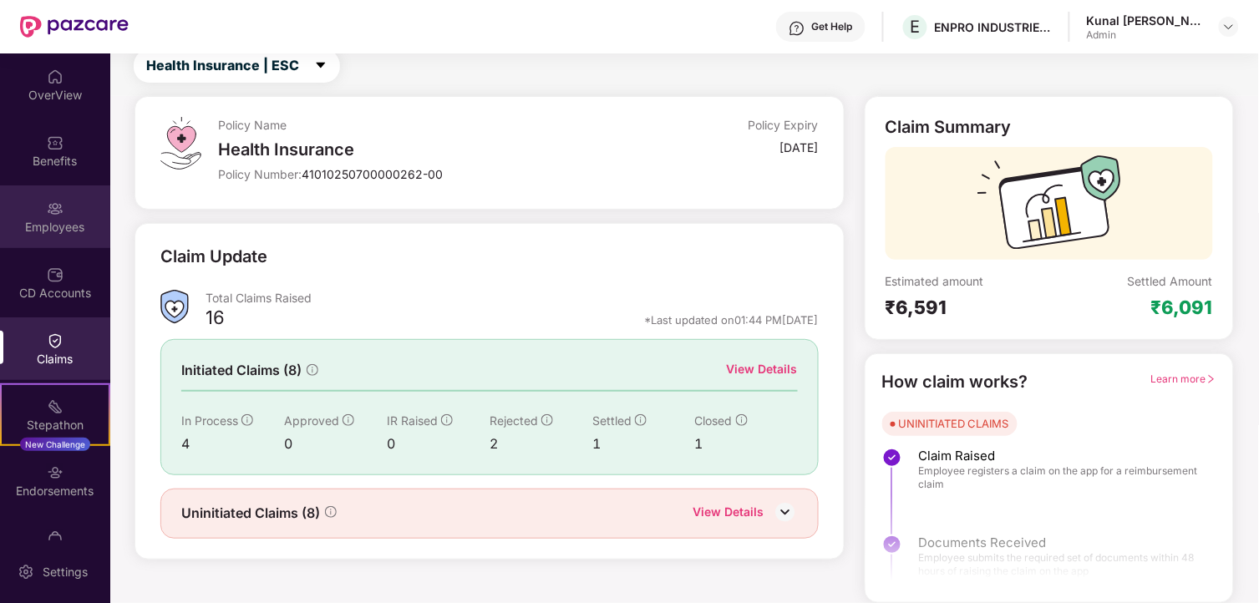
click at [53, 202] on img at bounding box center [55, 209] width 17 height 17
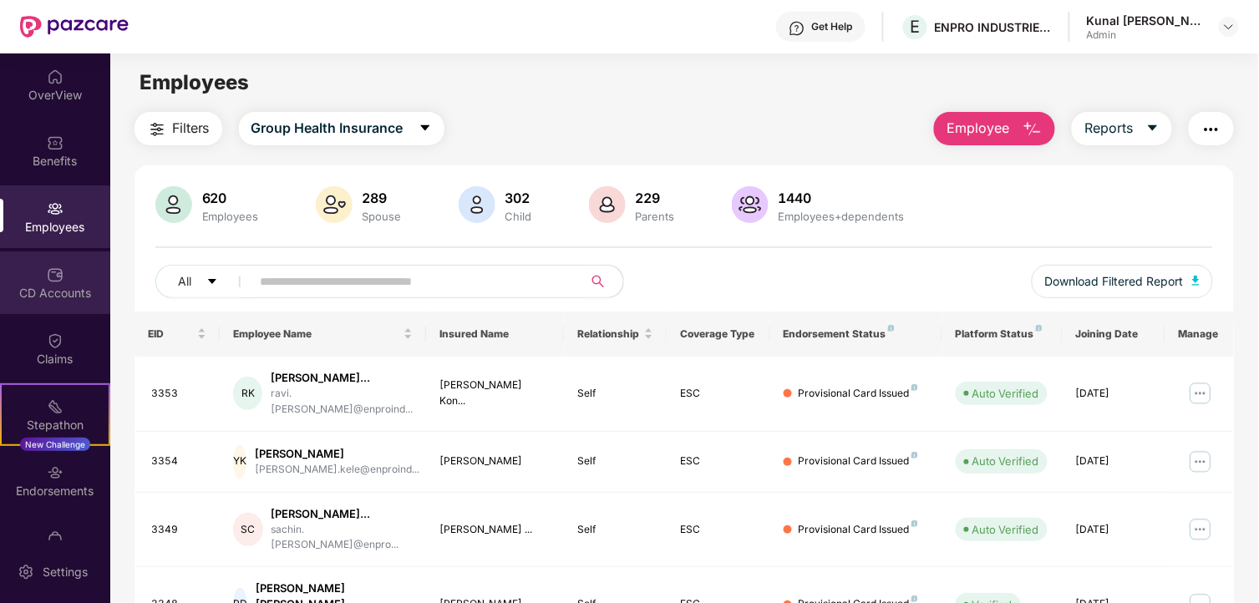
click at [71, 280] on div "CD Accounts" at bounding box center [55, 282] width 110 height 63
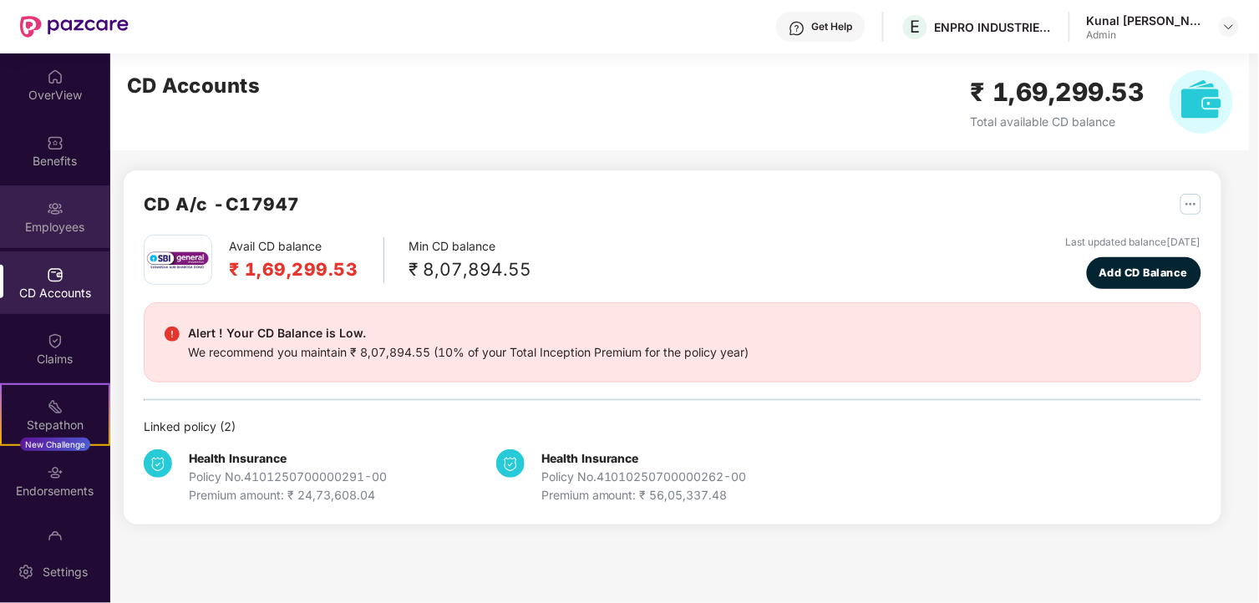
click at [57, 219] on div "Employees" at bounding box center [55, 227] width 110 height 17
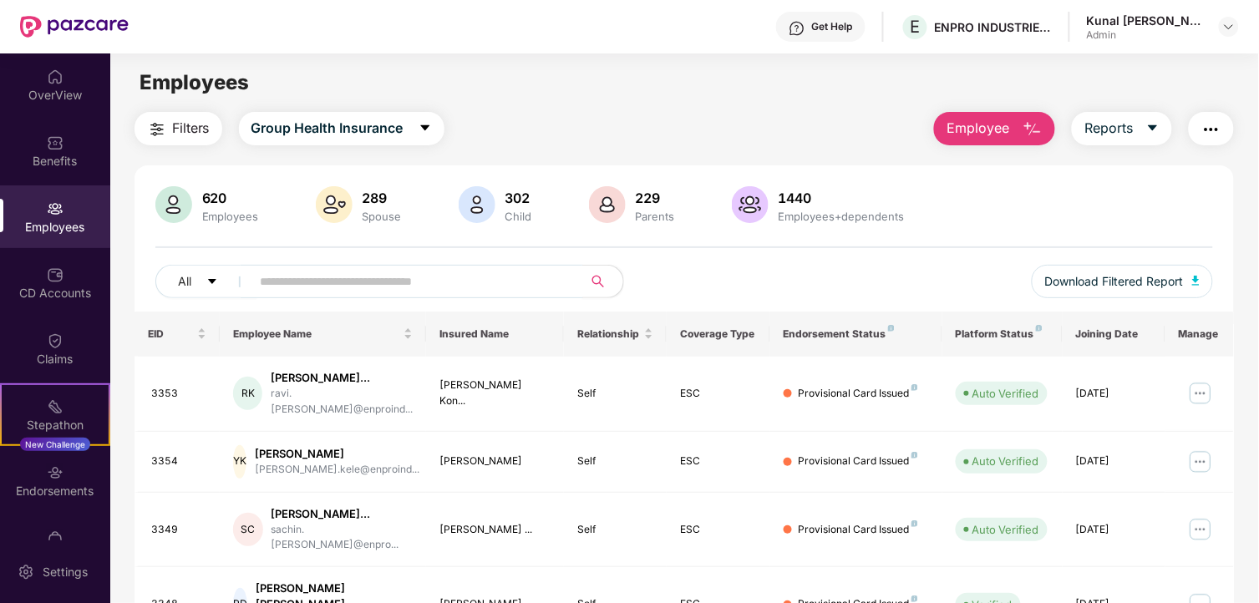
click at [73, 207] on div "Employees" at bounding box center [55, 216] width 110 height 63
